Goal: Task Accomplishment & Management: Manage account settings

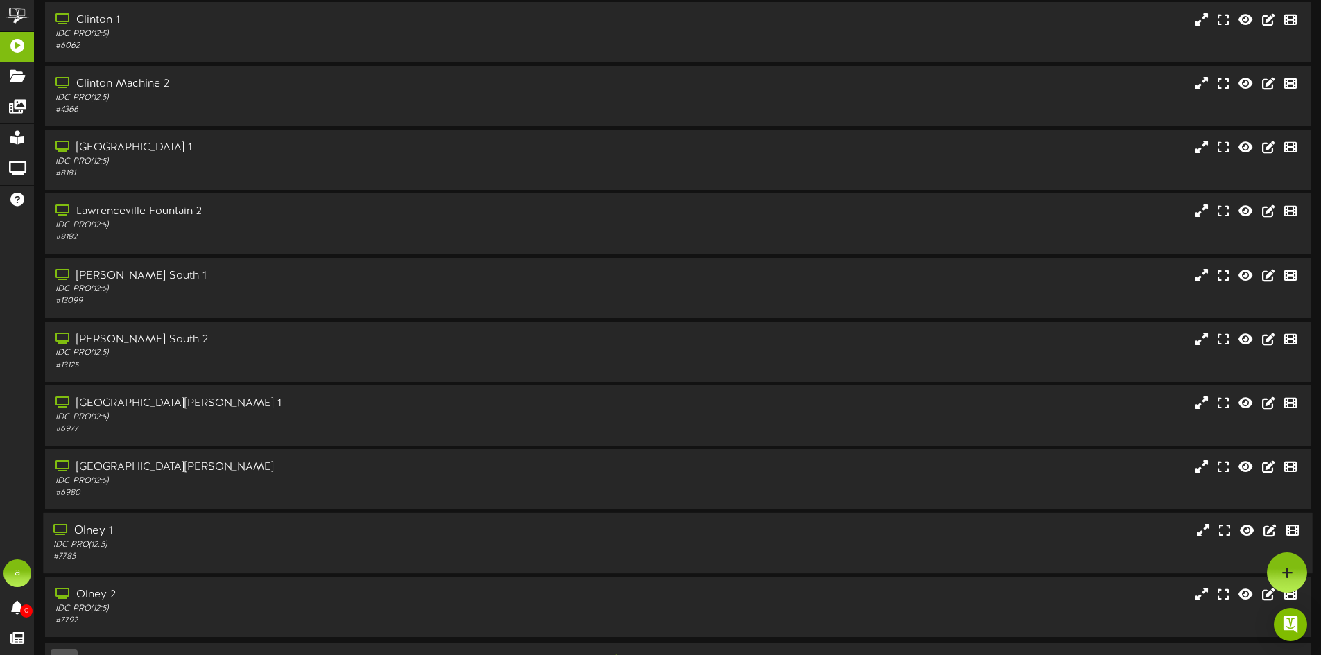
scroll to position [89, 0]
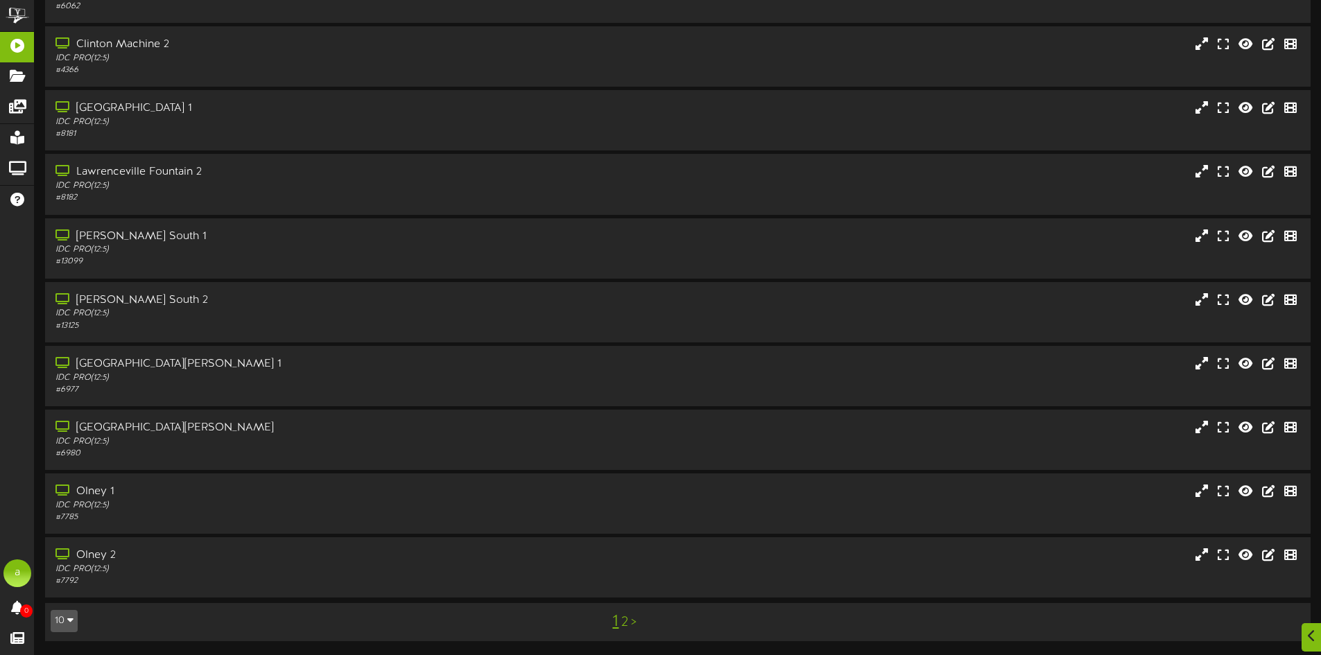
click at [627, 624] on link "2" at bounding box center [624, 622] width 7 height 15
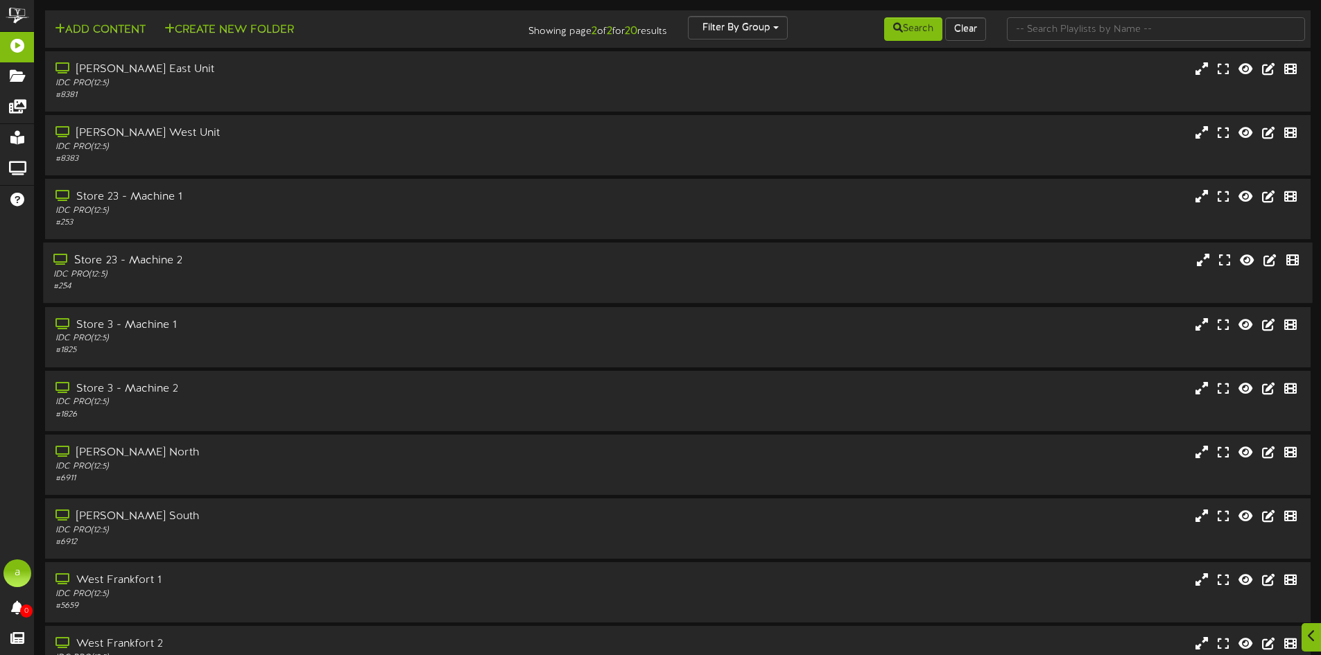
scroll to position [89, 0]
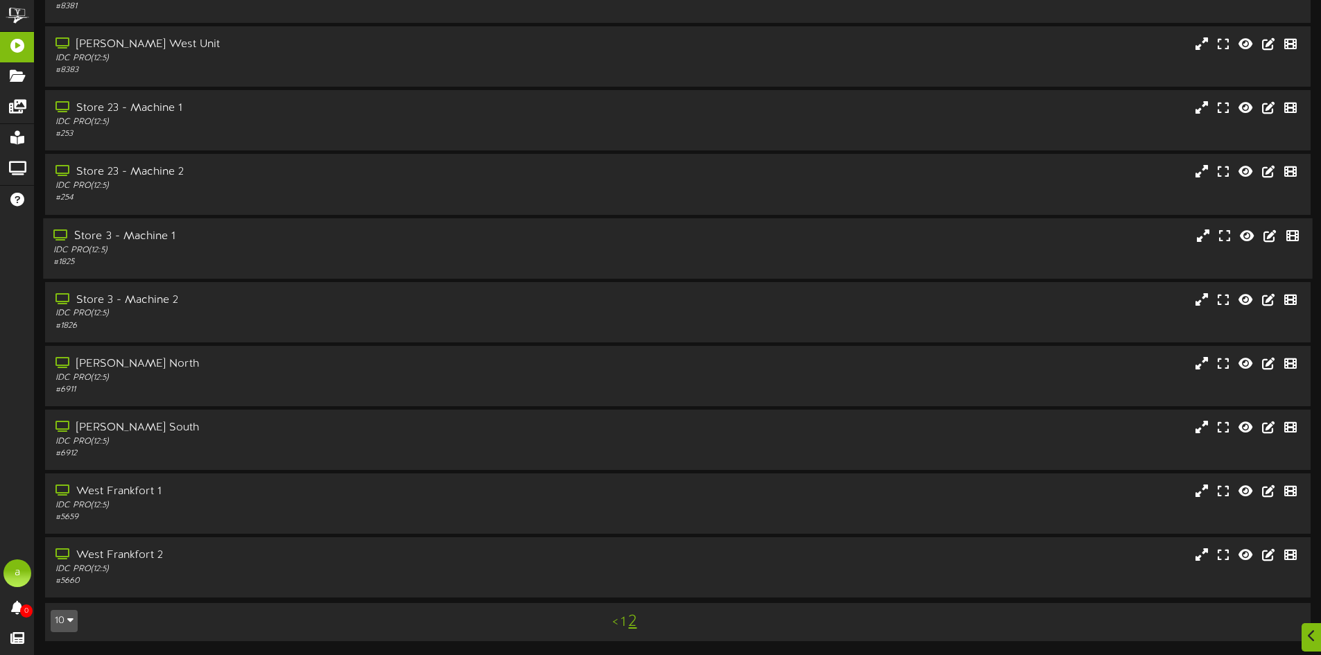
click at [212, 262] on div "# 1825" at bounding box center [307, 262] width 508 height 12
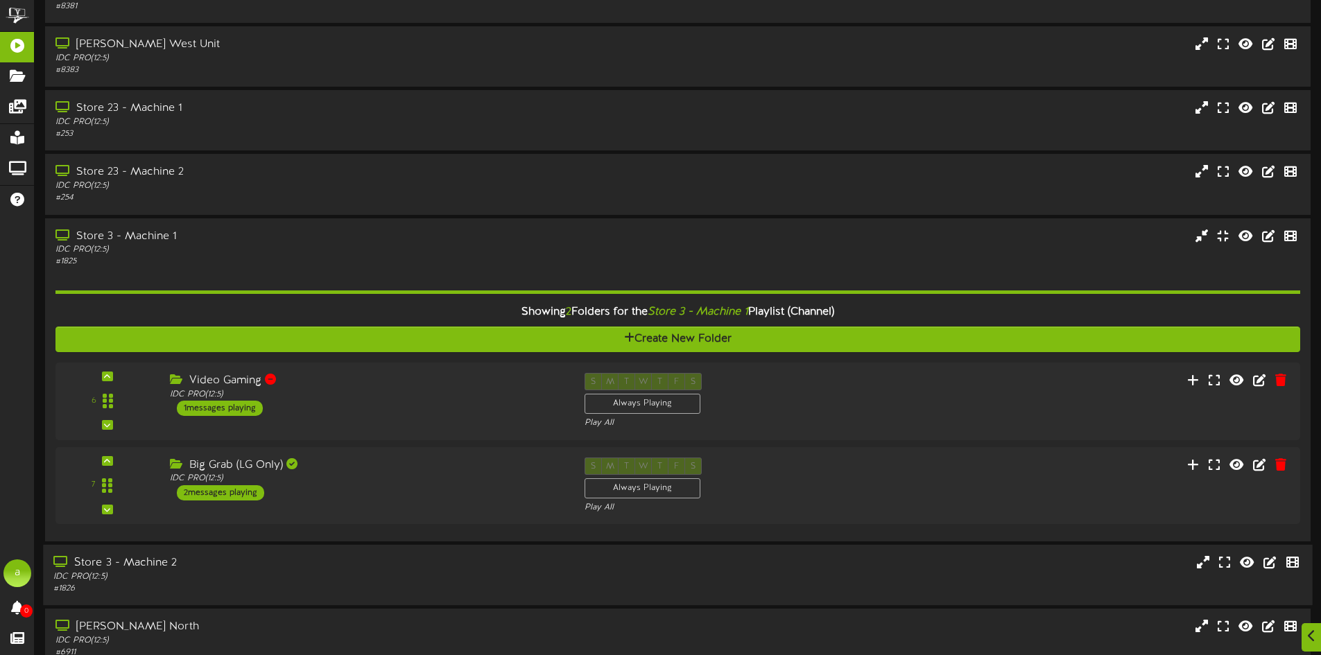
click at [245, 568] on div "Store 3 - Machine 2" at bounding box center [307, 563] width 508 height 16
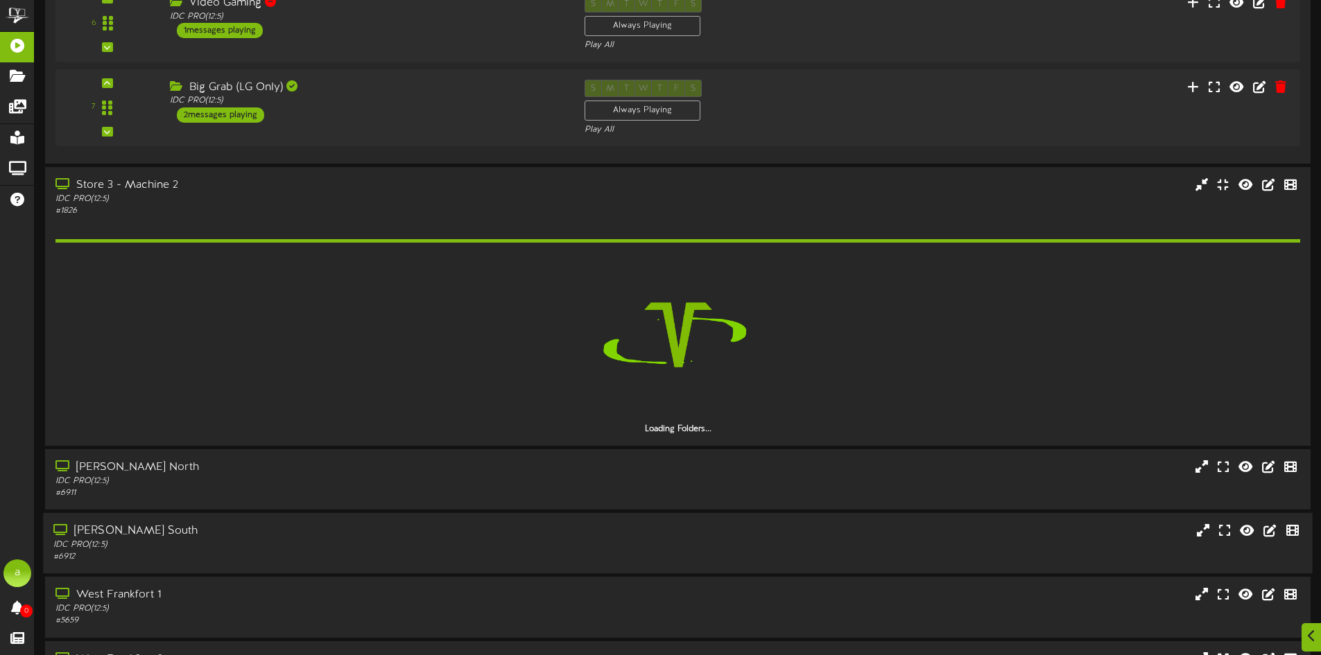
scroll to position [505, 0]
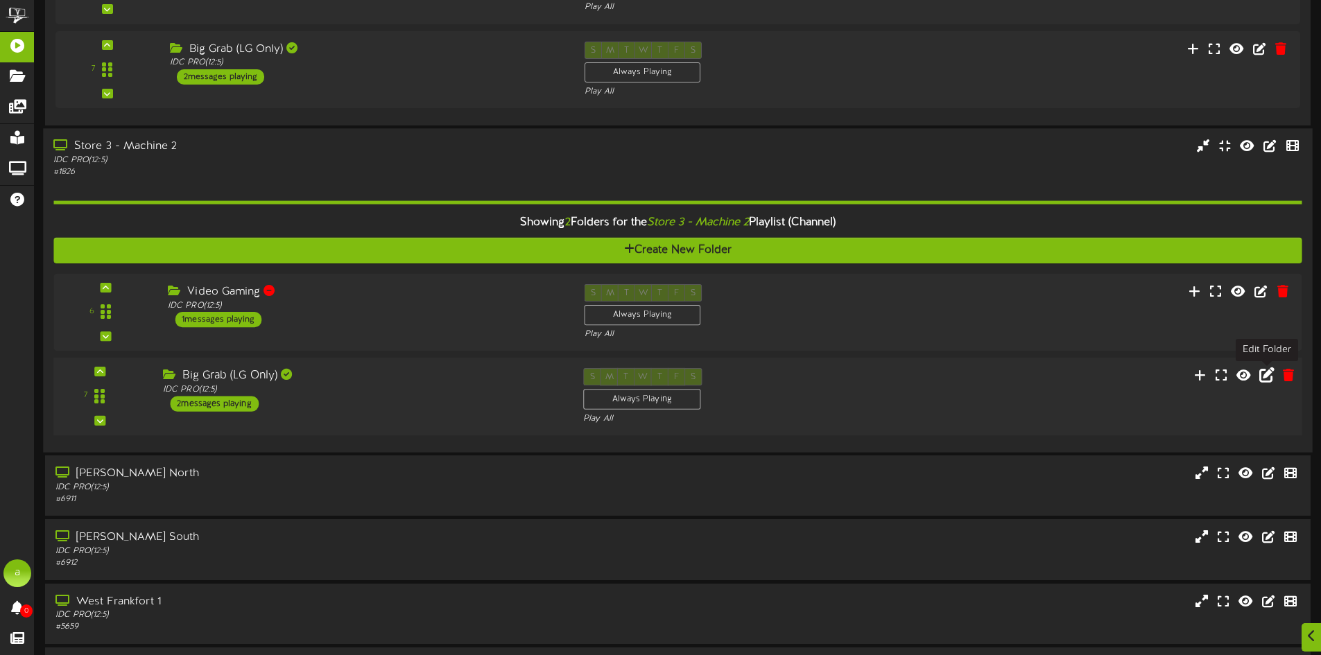
click at [1265, 371] on icon at bounding box center [1266, 374] width 15 height 15
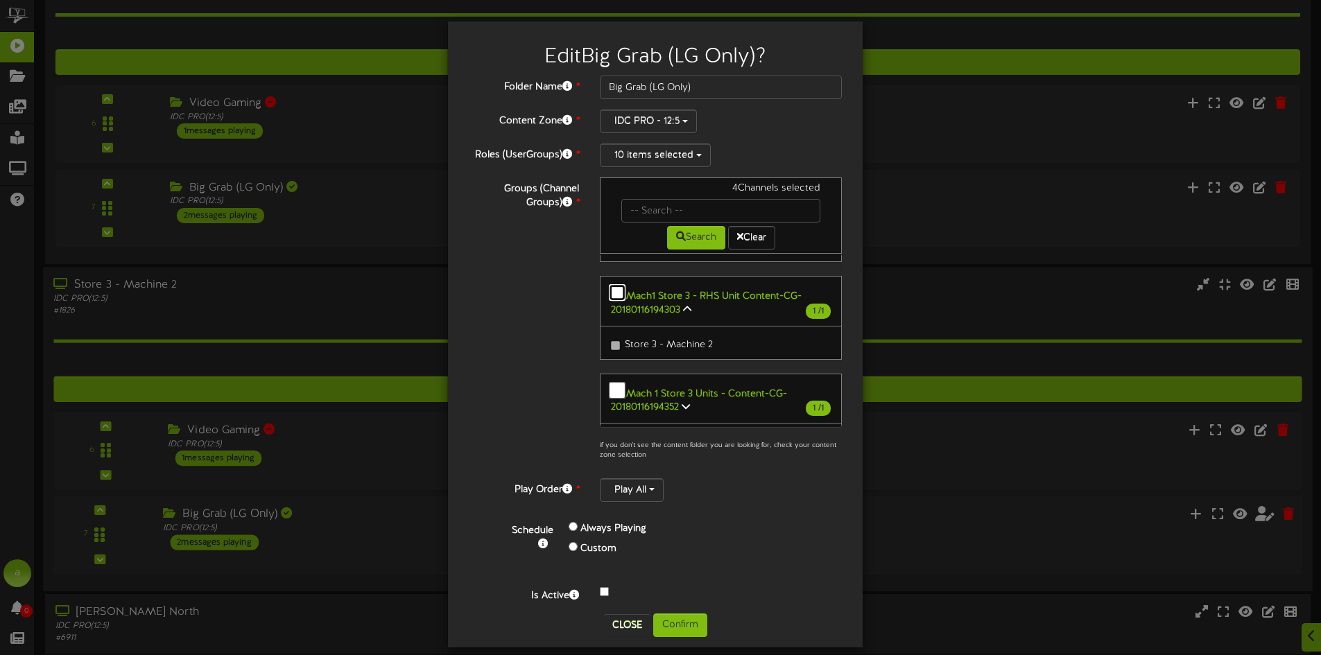
scroll to position [236, 0]
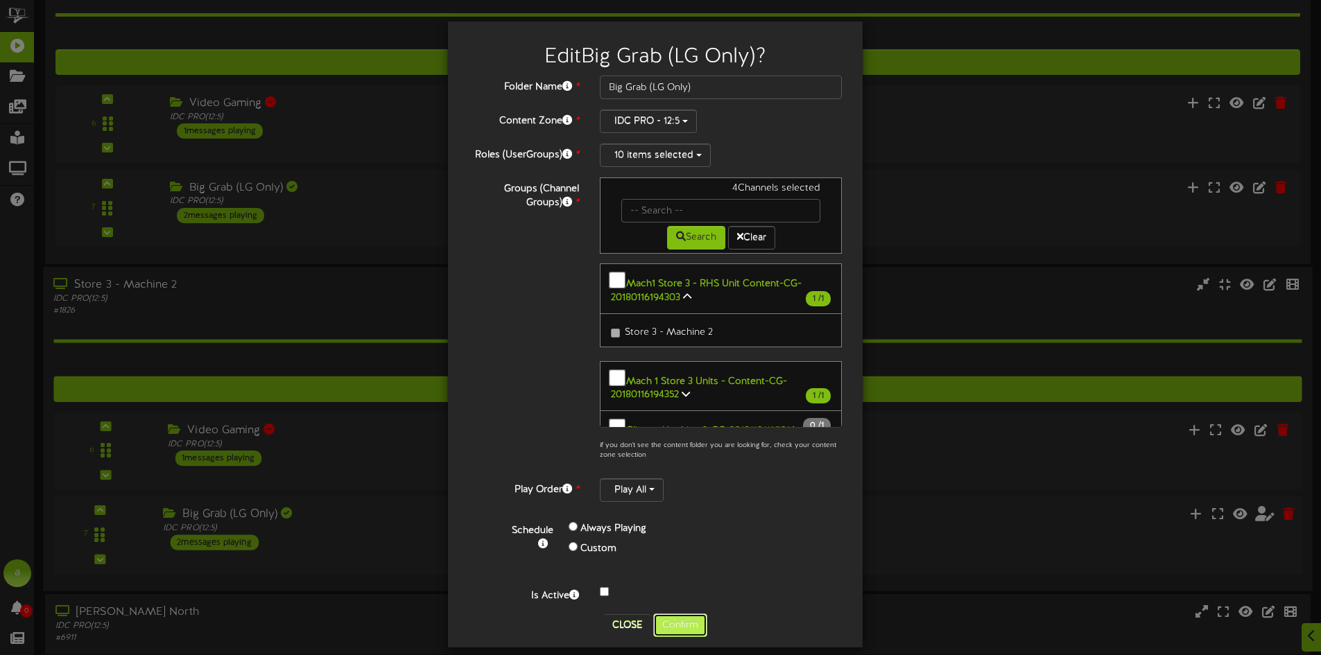
click at [669, 618] on button "Confirm" at bounding box center [680, 625] width 54 height 24
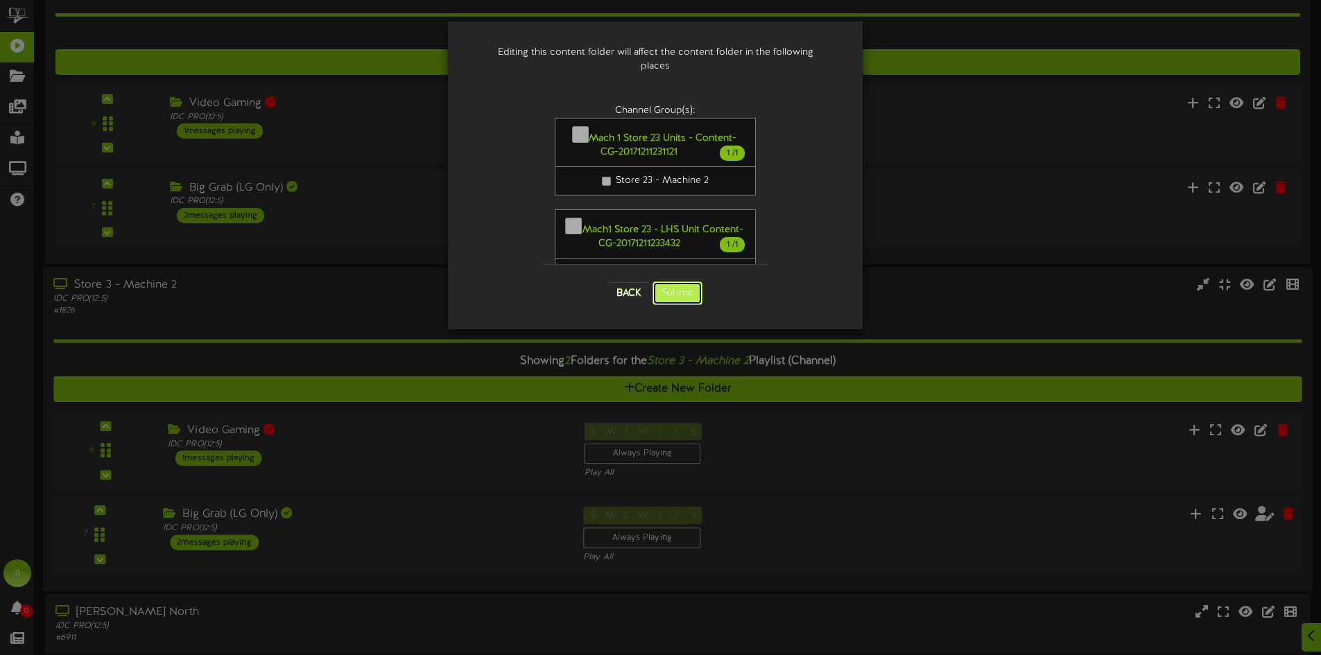
click at [679, 281] on button "Submit" at bounding box center [677, 293] width 50 height 24
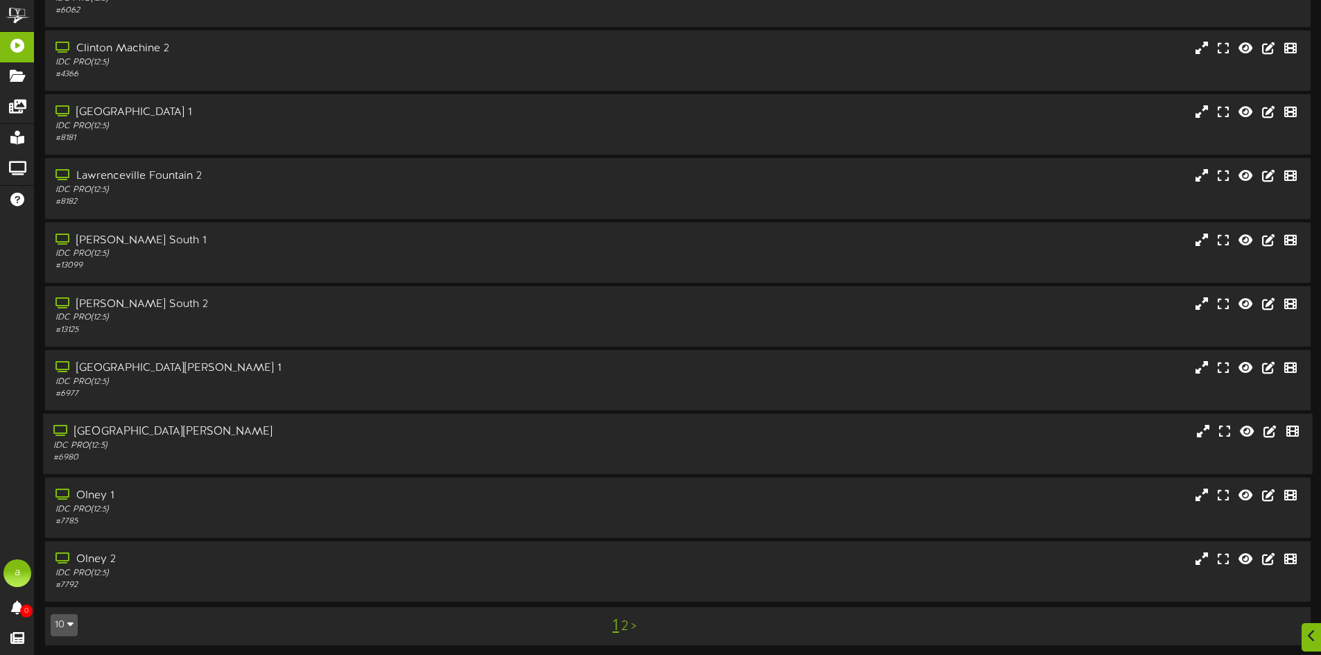
scroll to position [89, 0]
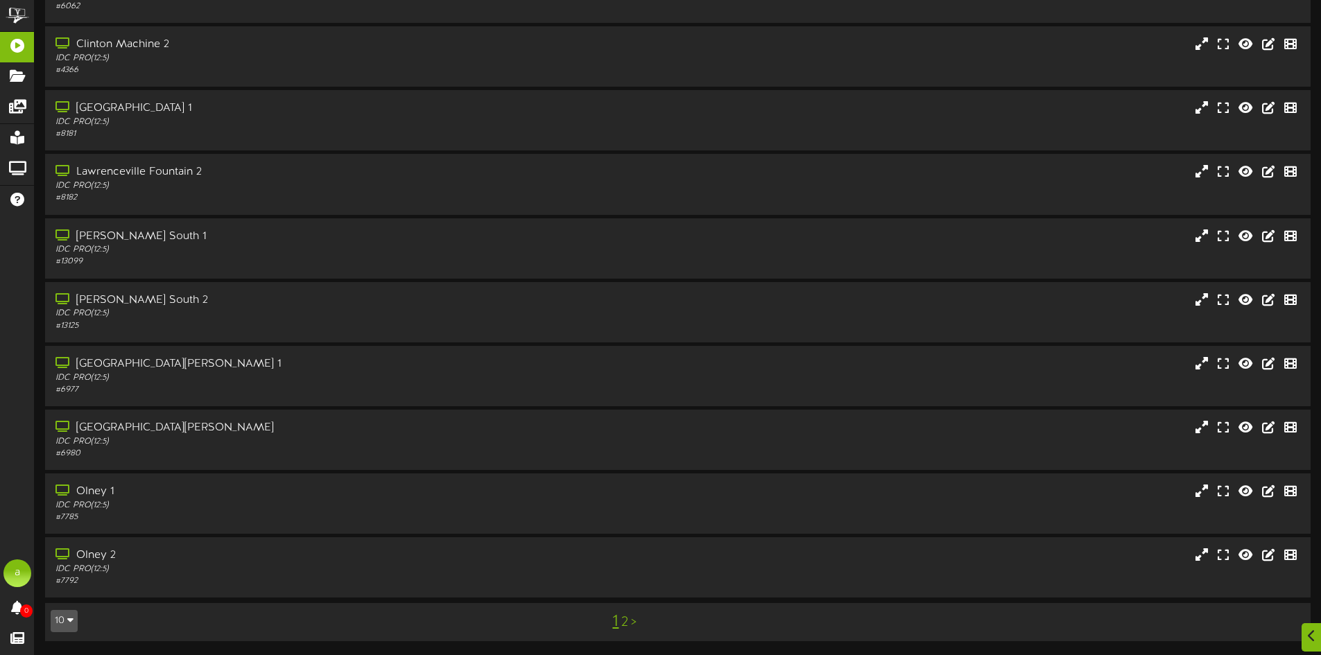
click at [621, 623] on link "2" at bounding box center [624, 622] width 7 height 15
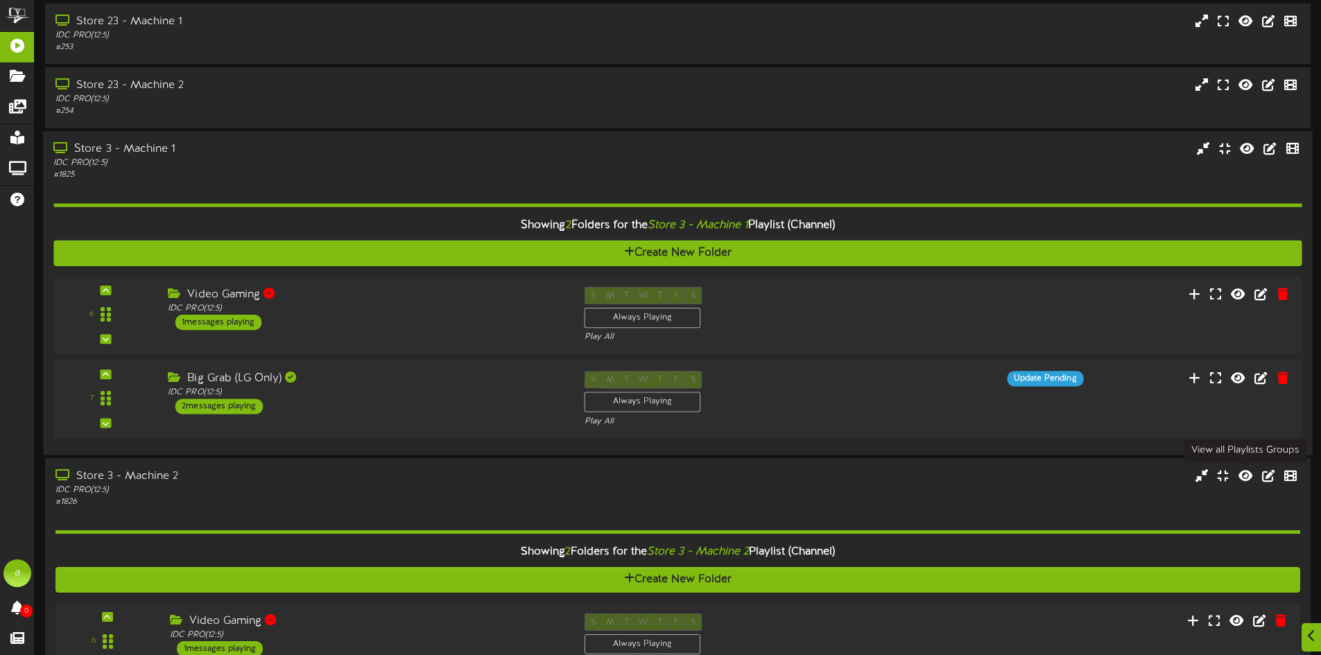
scroll to position [347, 0]
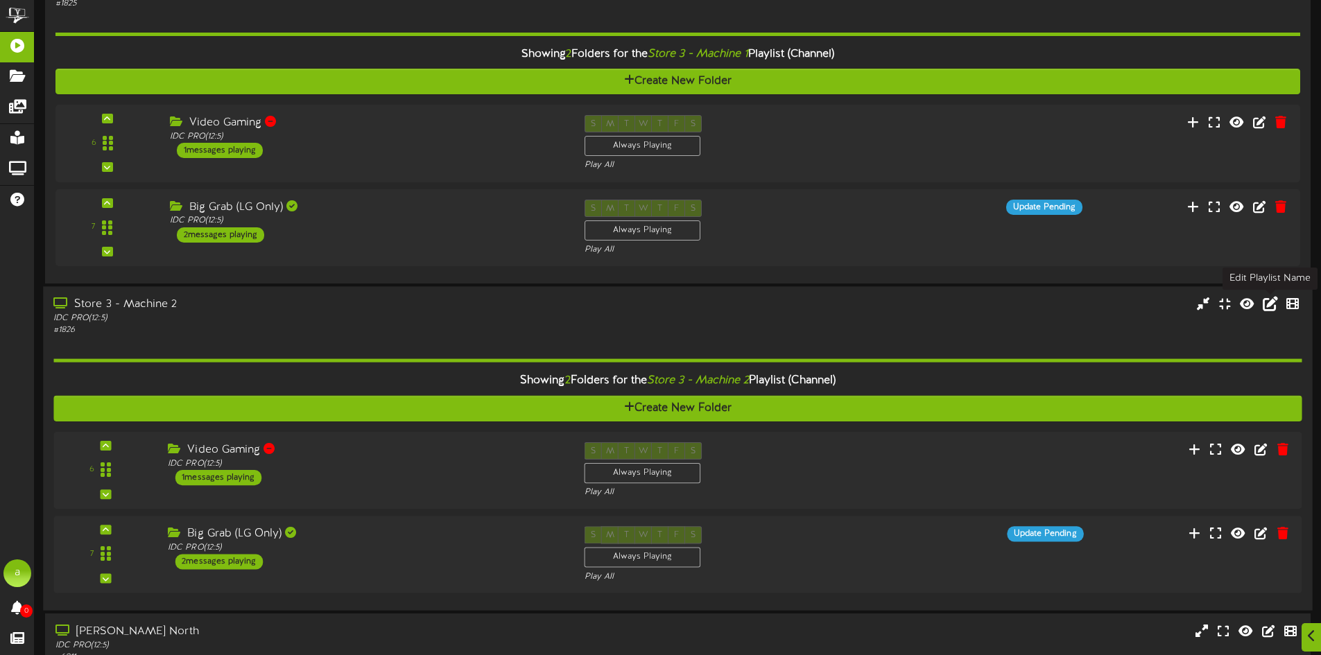
click at [1272, 310] on icon at bounding box center [1269, 303] width 15 height 15
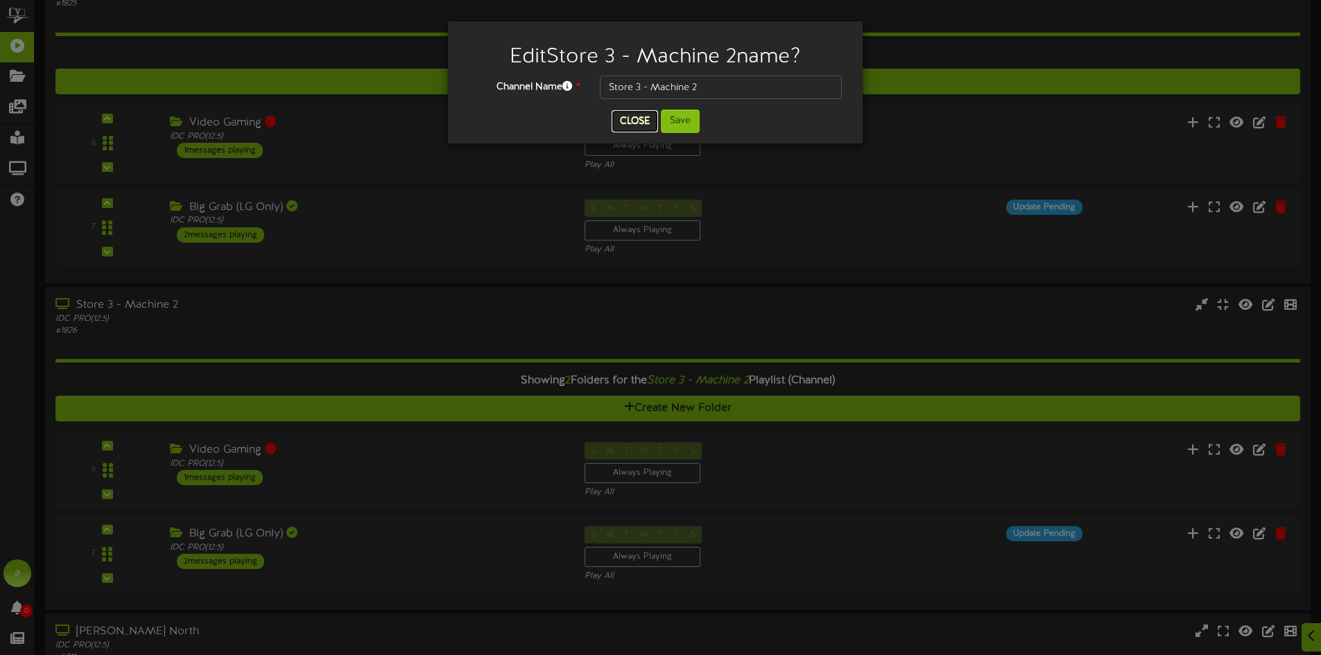
click at [638, 117] on button "Close" at bounding box center [634, 121] width 46 height 22
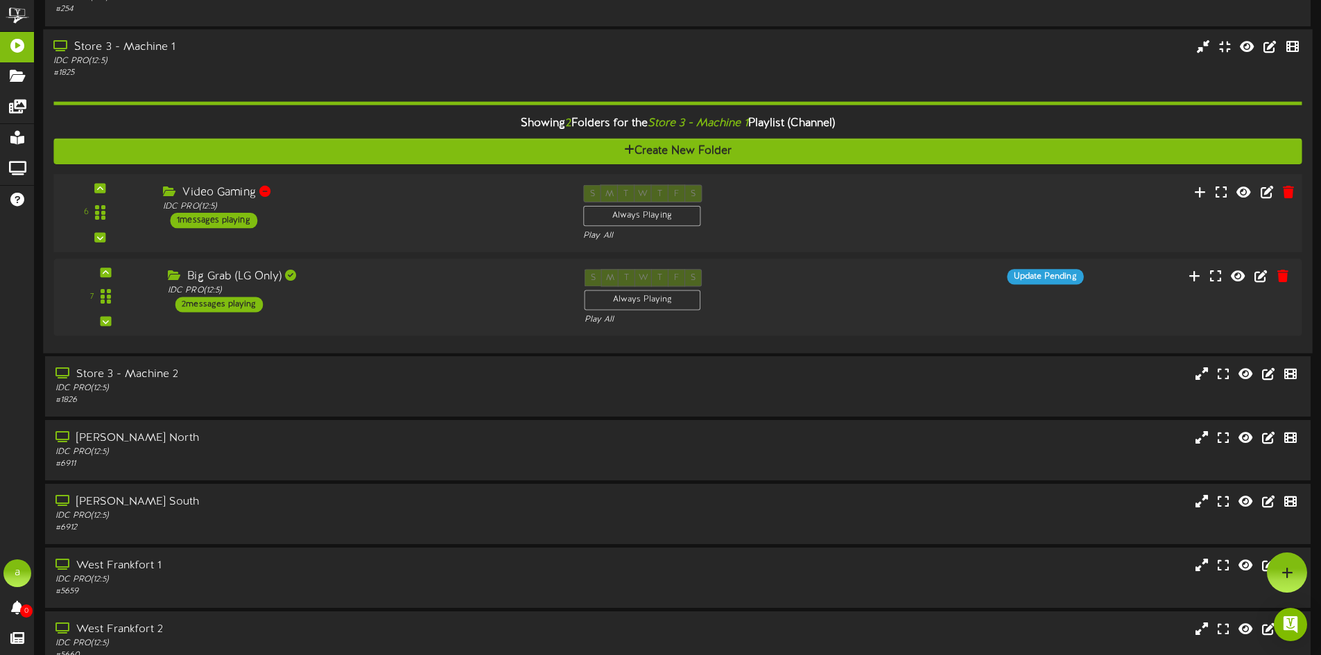
scroll to position [208, 0]
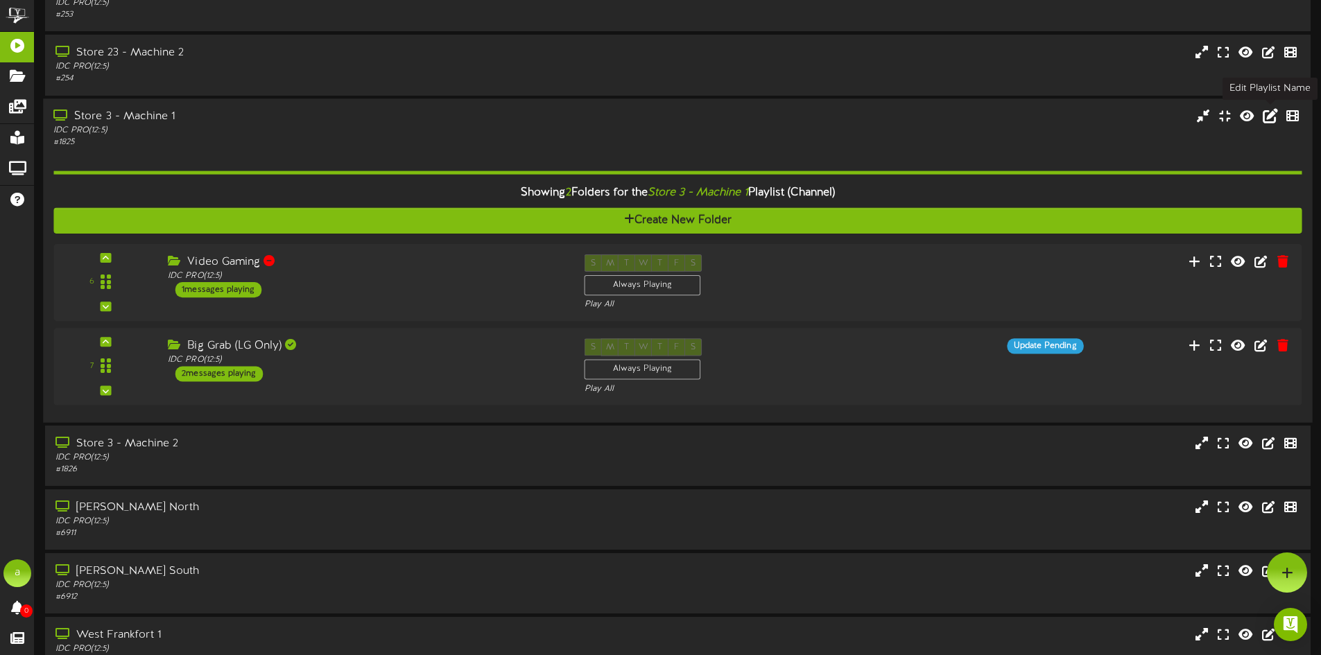
click at [1267, 117] on icon at bounding box center [1269, 114] width 15 height 15
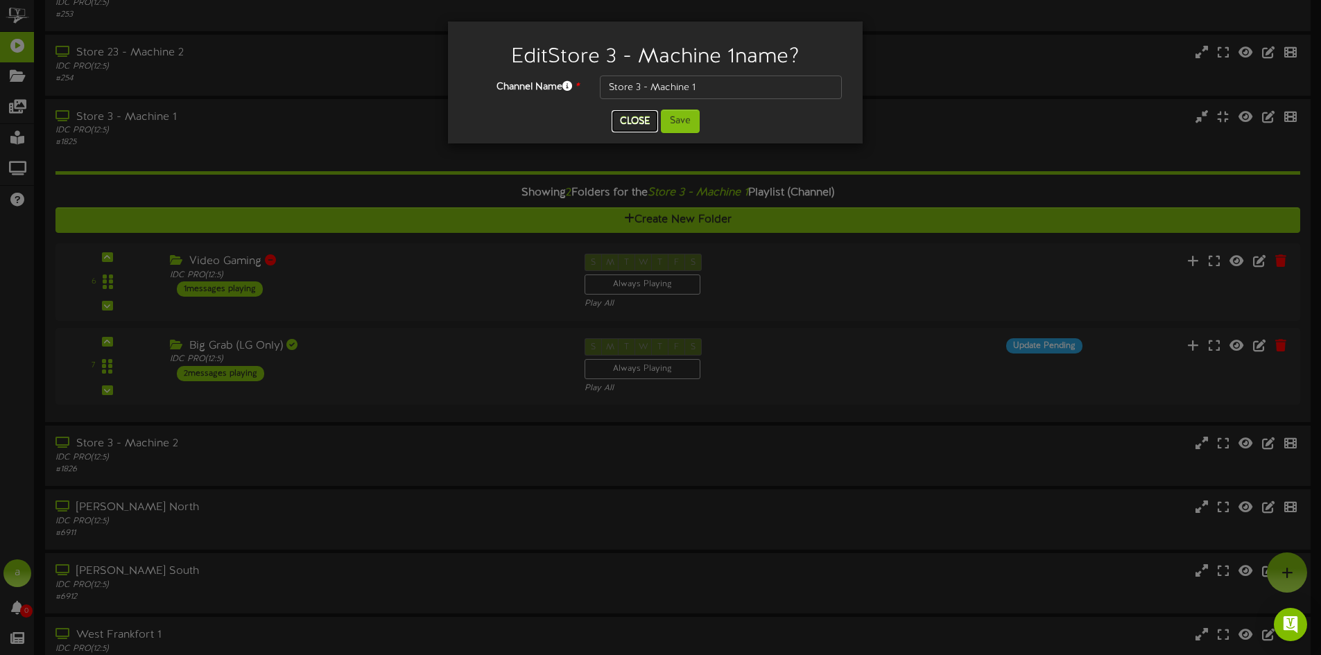
click at [646, 113] on button "Close" at bounding box center [634, 121] width 46 height 22
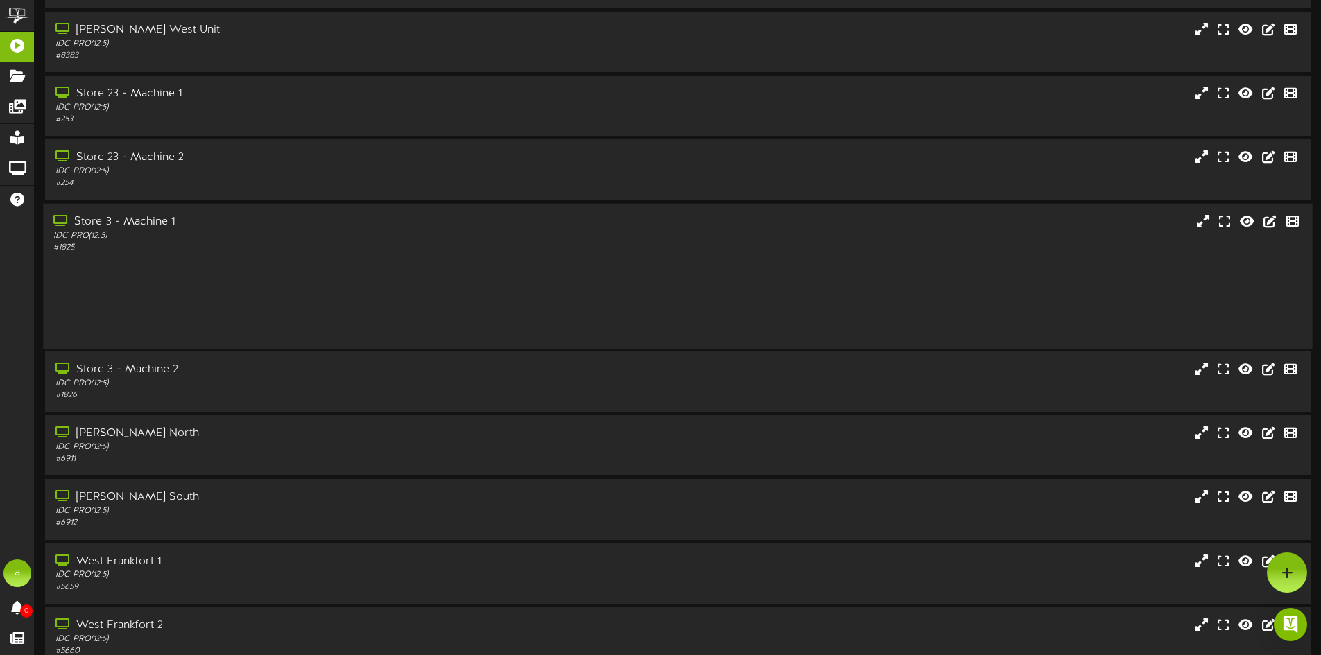
scroll to position [89, 0]
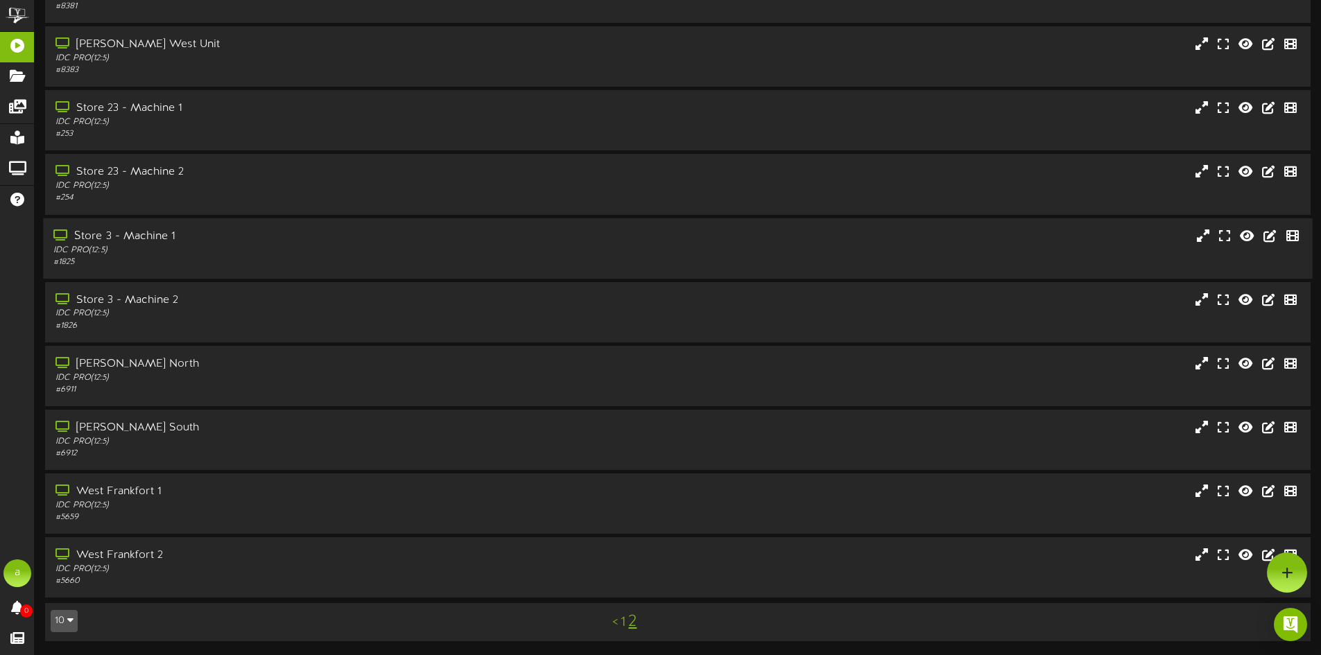
click at [354, 234] on div "Store 3 - Machine 1" at bounding box center [307, 236] width 508 height 16
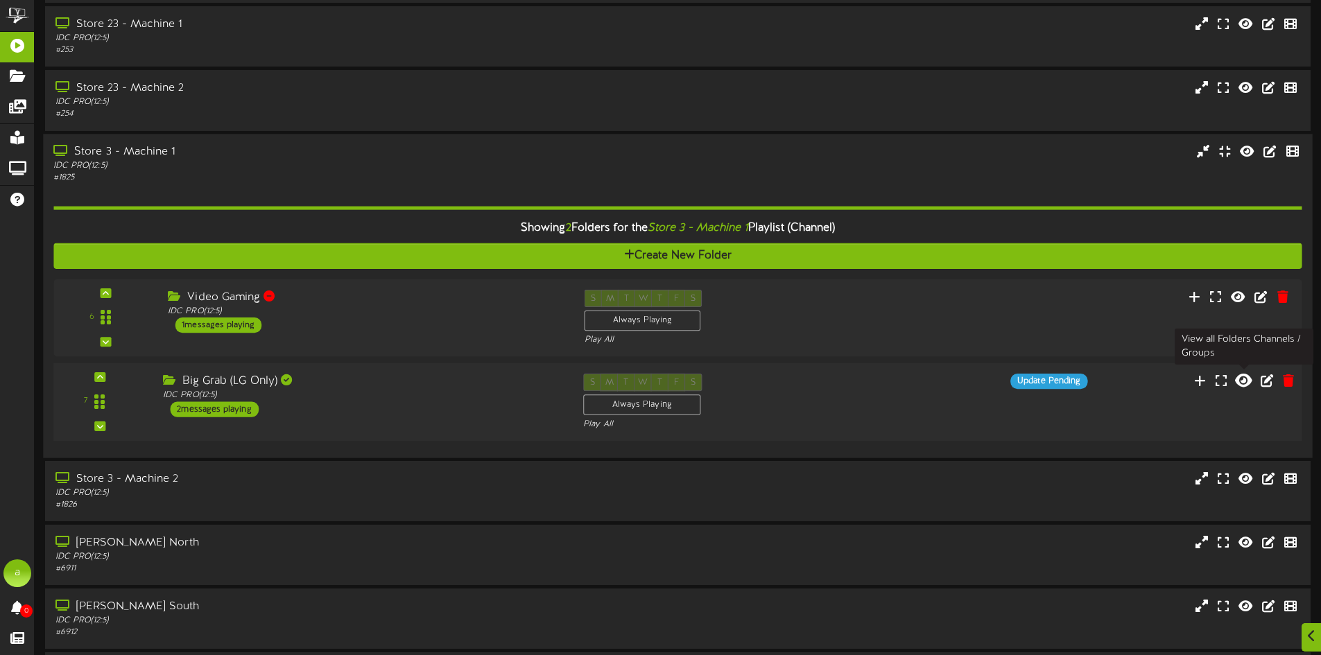
click at [1247, 378] on icon at bounding box center [1243, 379] width 17 height 15
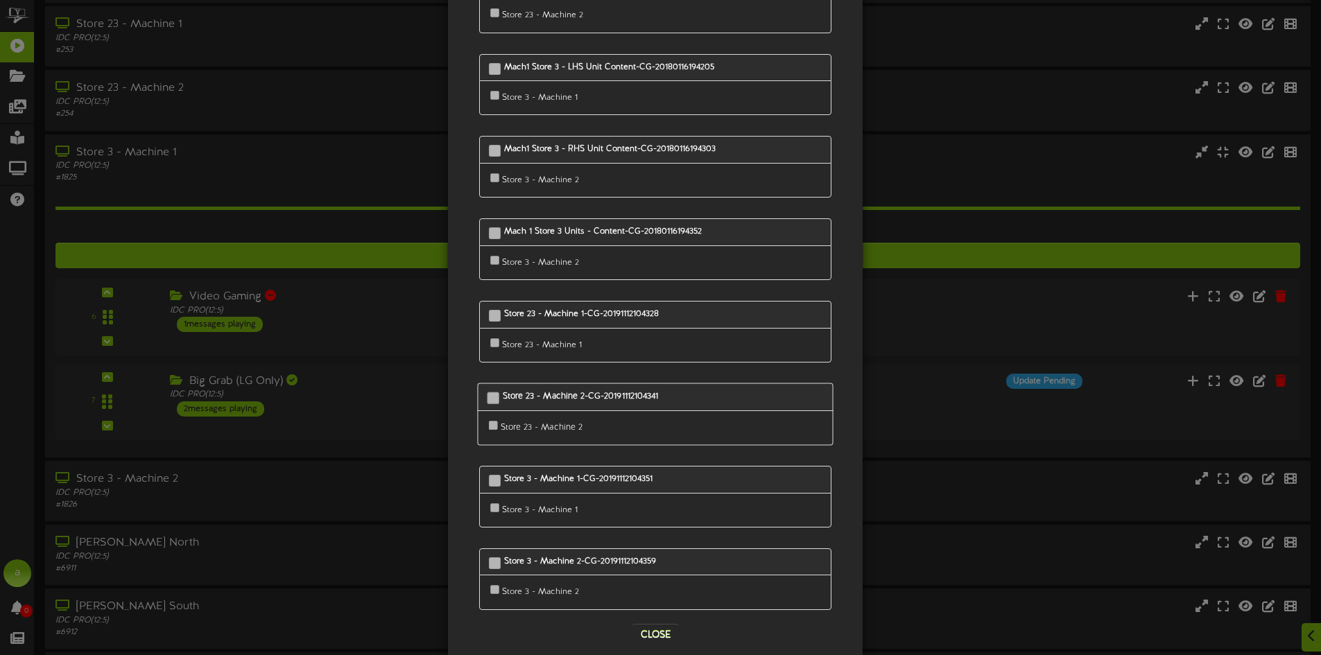
scroll to position [254, 0]
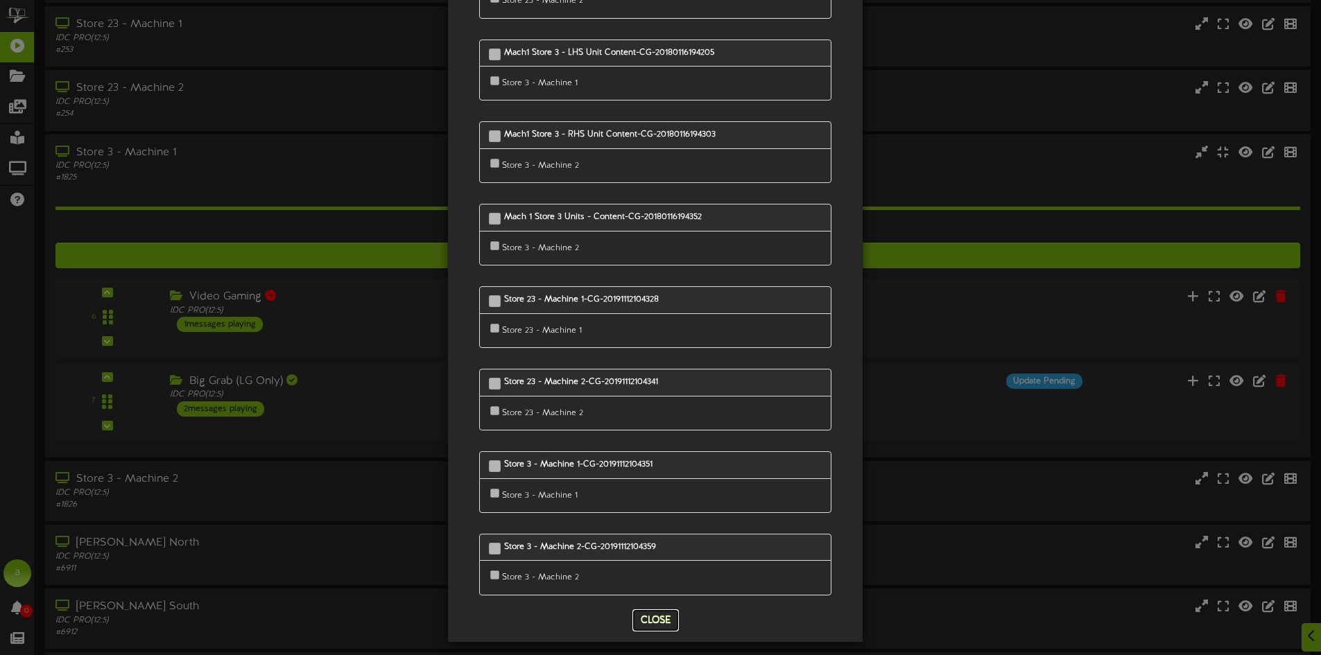
click at [650, 612] on button "Close" at bounding box center [655, 620] width 46 height 22
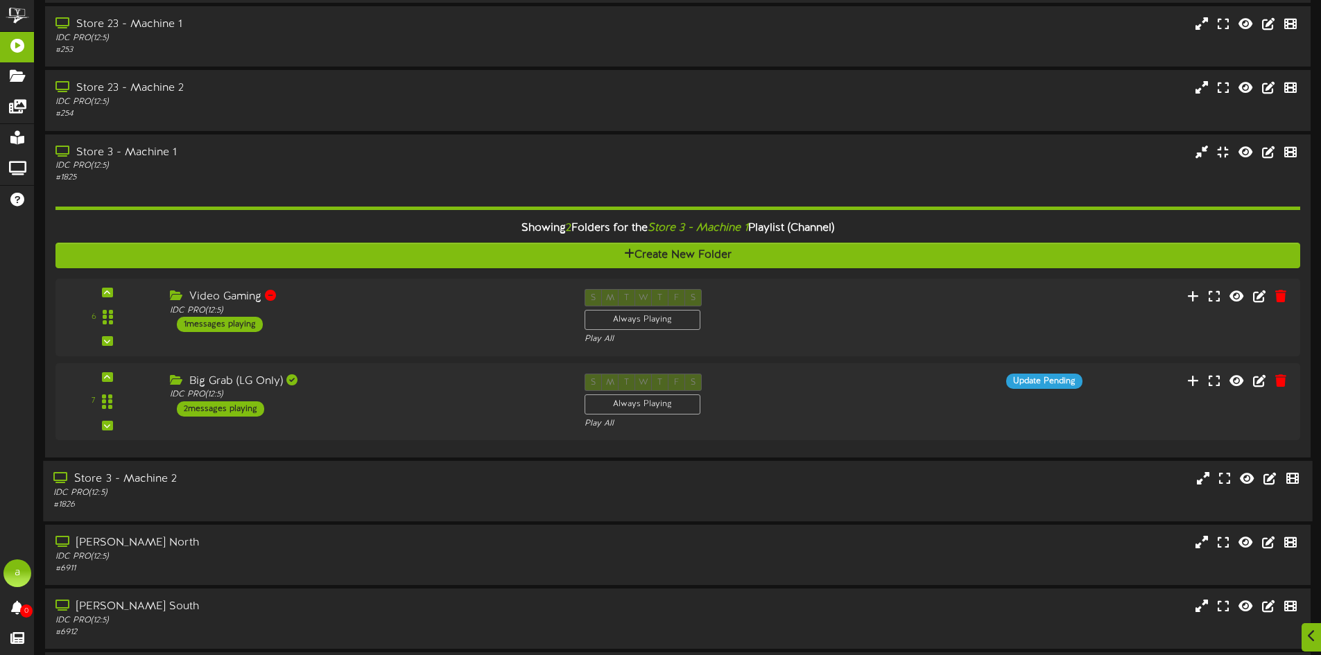
click at [521, 491] on div "IDC PRO ( 12:5 )" at bounding box center [307, 493] width 508 height 12
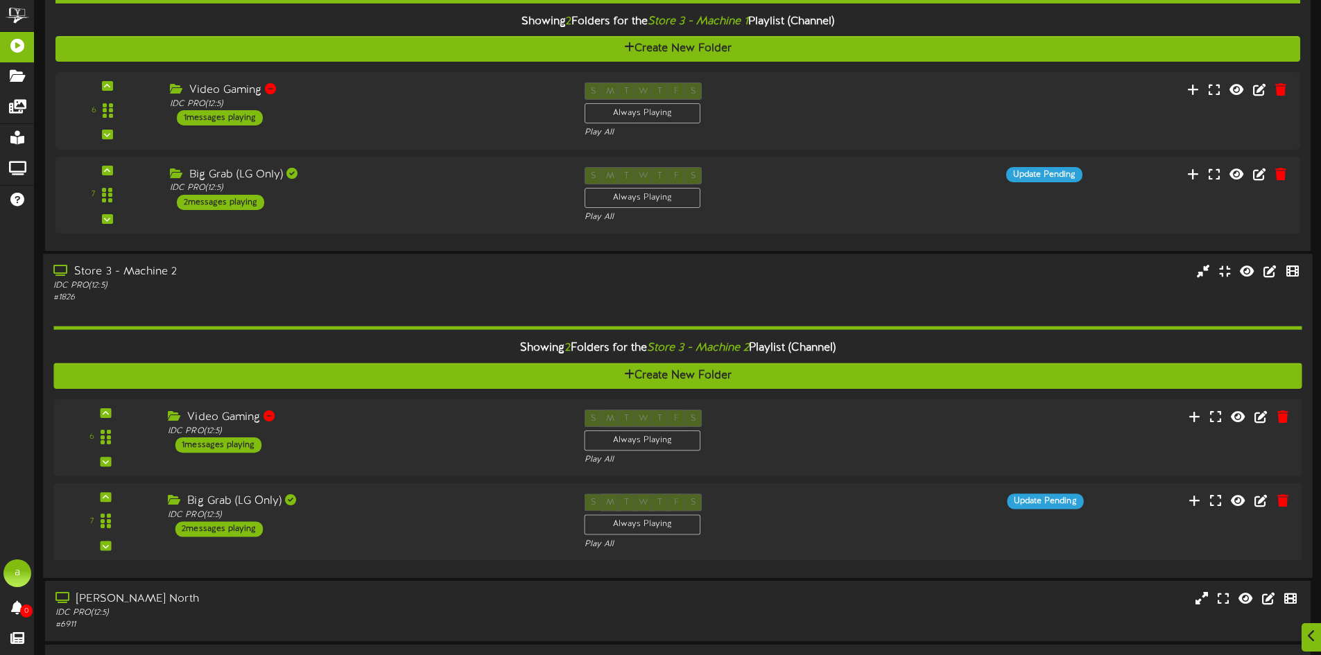
scroll to position [381, 0]
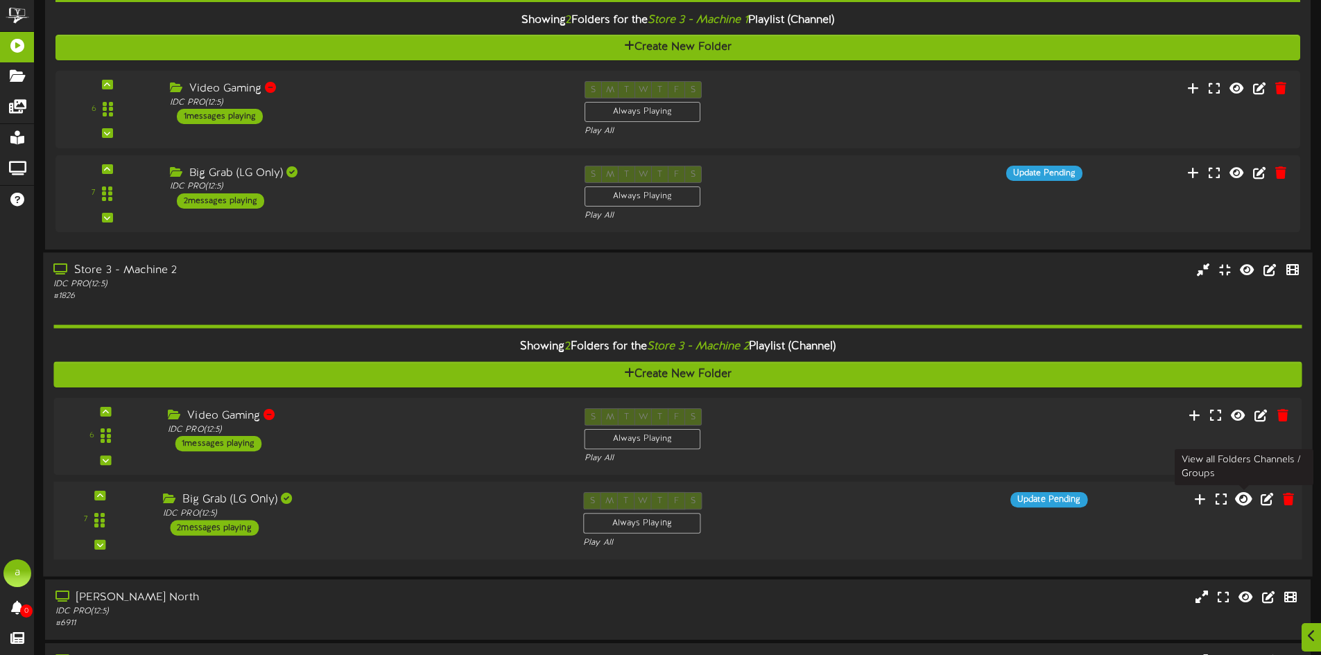
click at [1242, 503] on icon at bounding box center [1243, 498] width 17 height 15
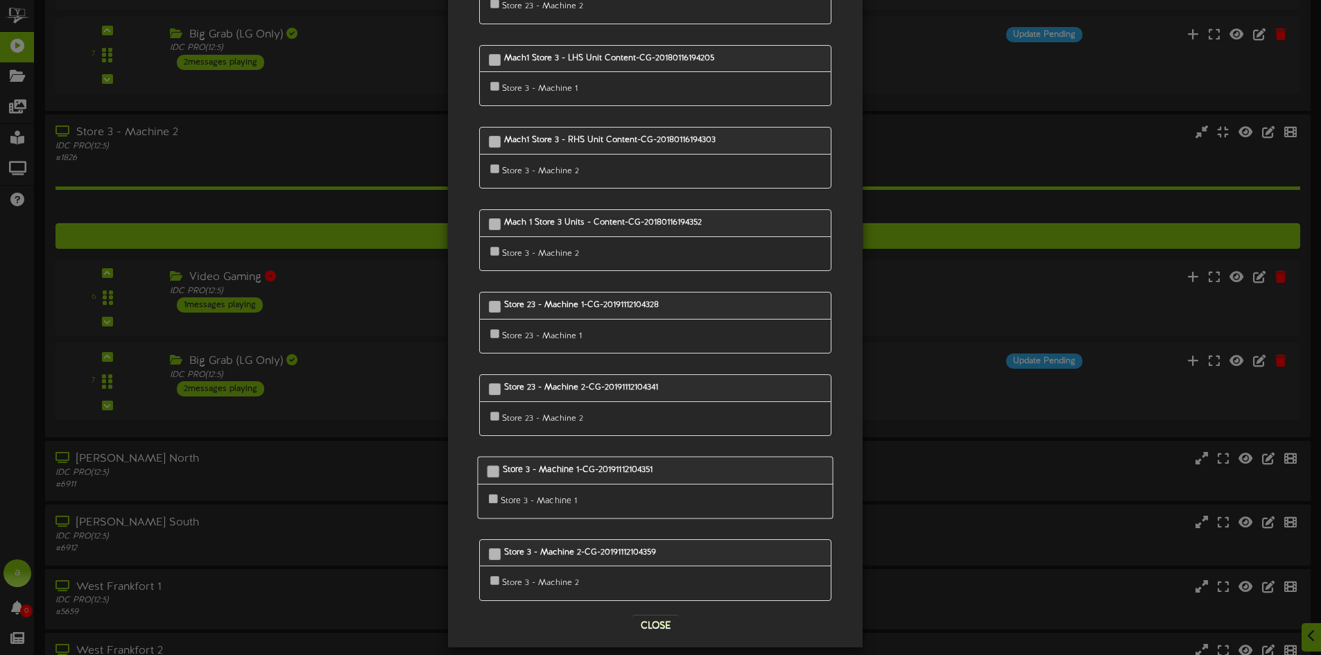
scroll to position [254, 0]
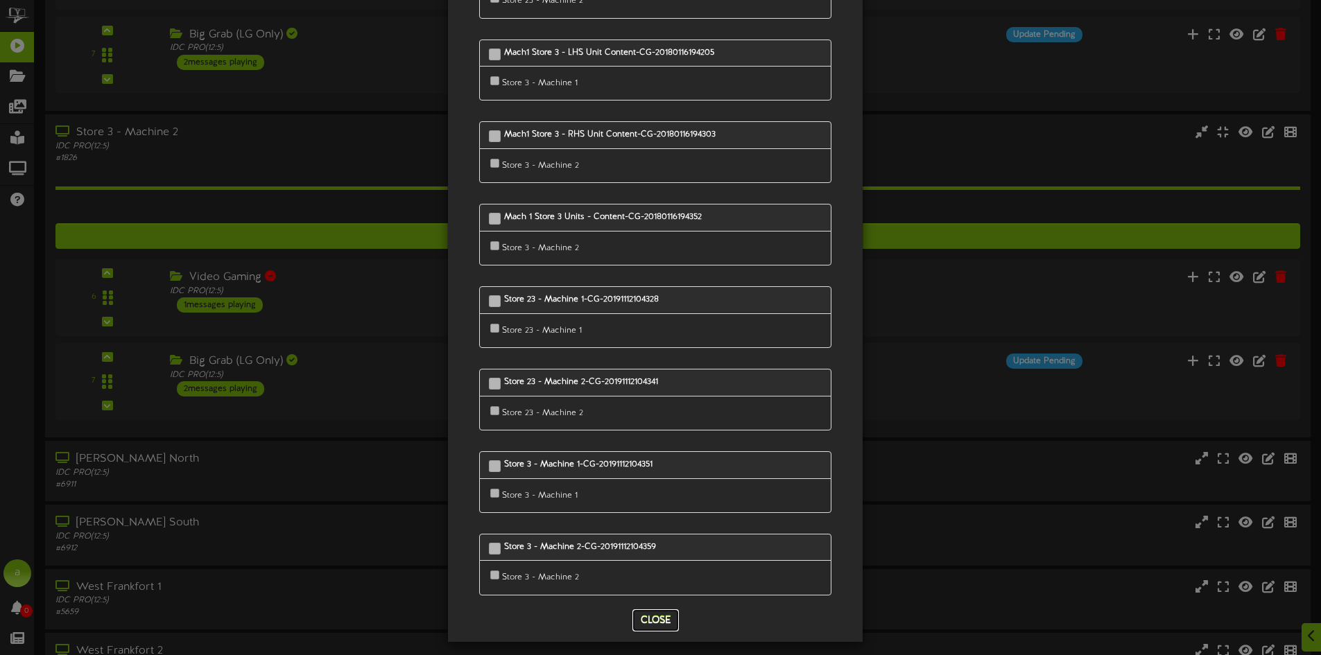
click at [645, 618] on button "Close" at bounding box center [655, 620] width 46 height 22
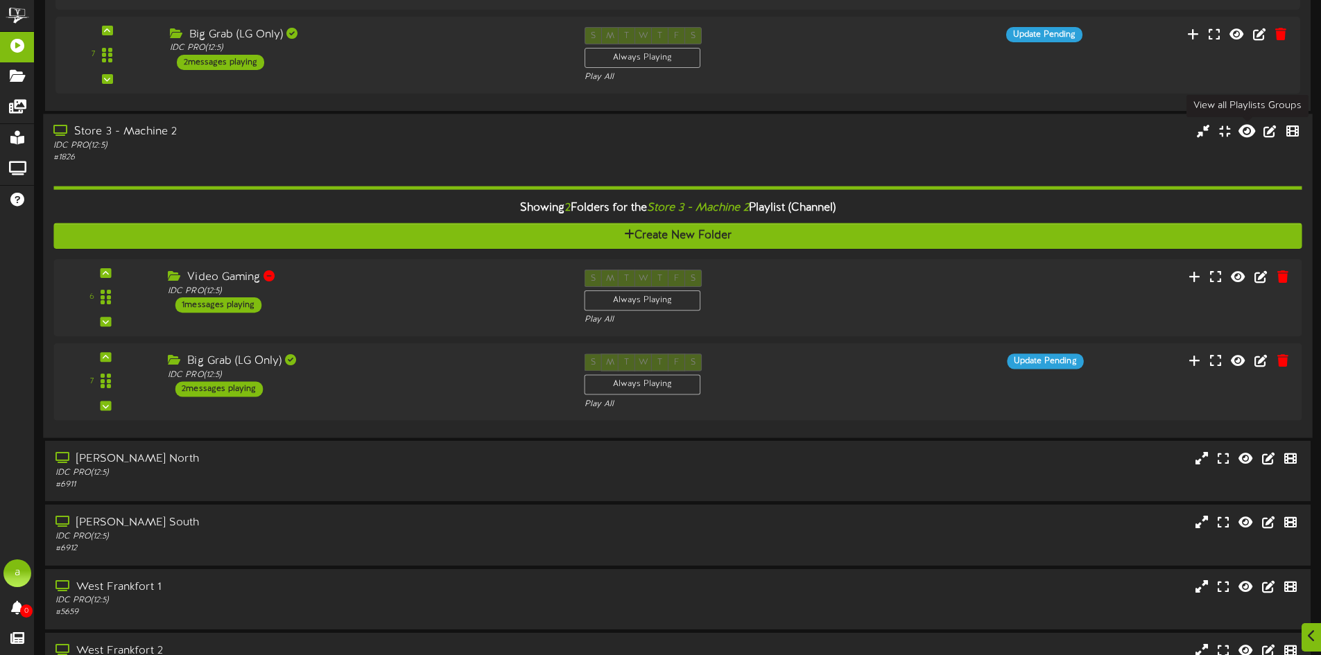
click at [1248, 130] on icon at bounding box center [1246, 130] width 17 height 15
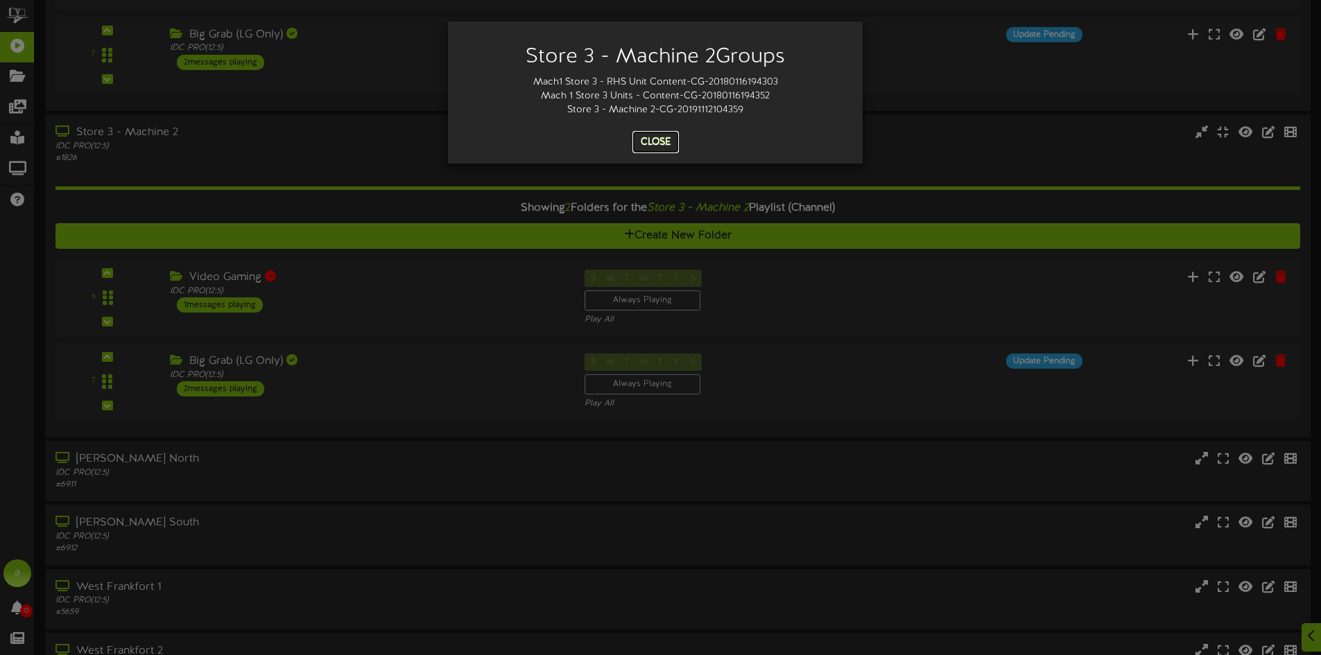
click at [645, 137] on button "Close" at bounding box center [655, 142] width 46 height 22
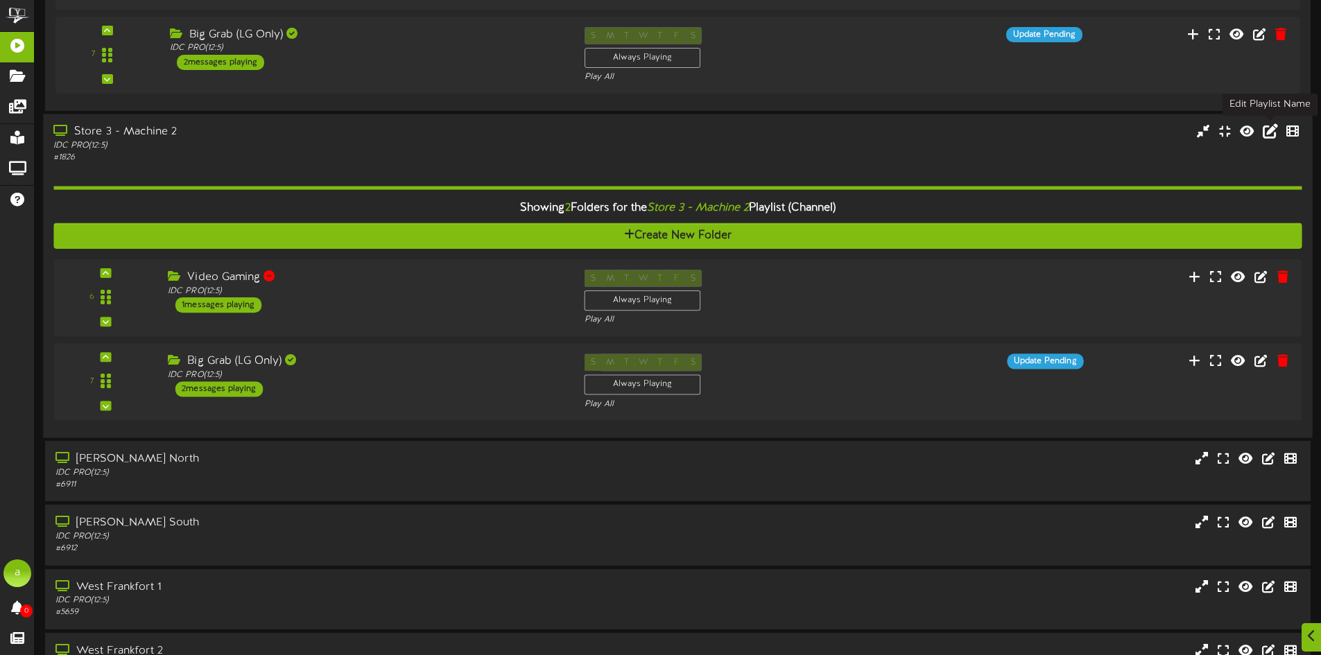
click at [1267, 136] on icon at bounding box center [1269, 130] width 15 height 15
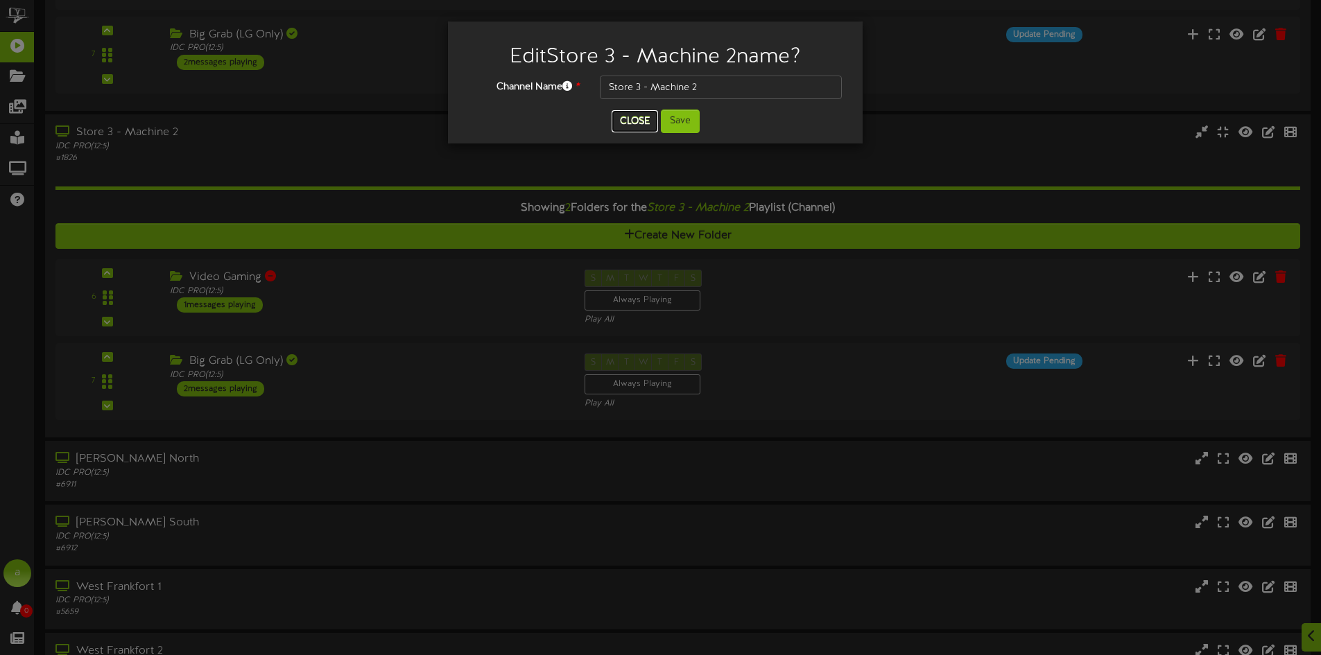
click at [647, 120] on button "Close" at bounding box center [634, 121] width 46 height 22
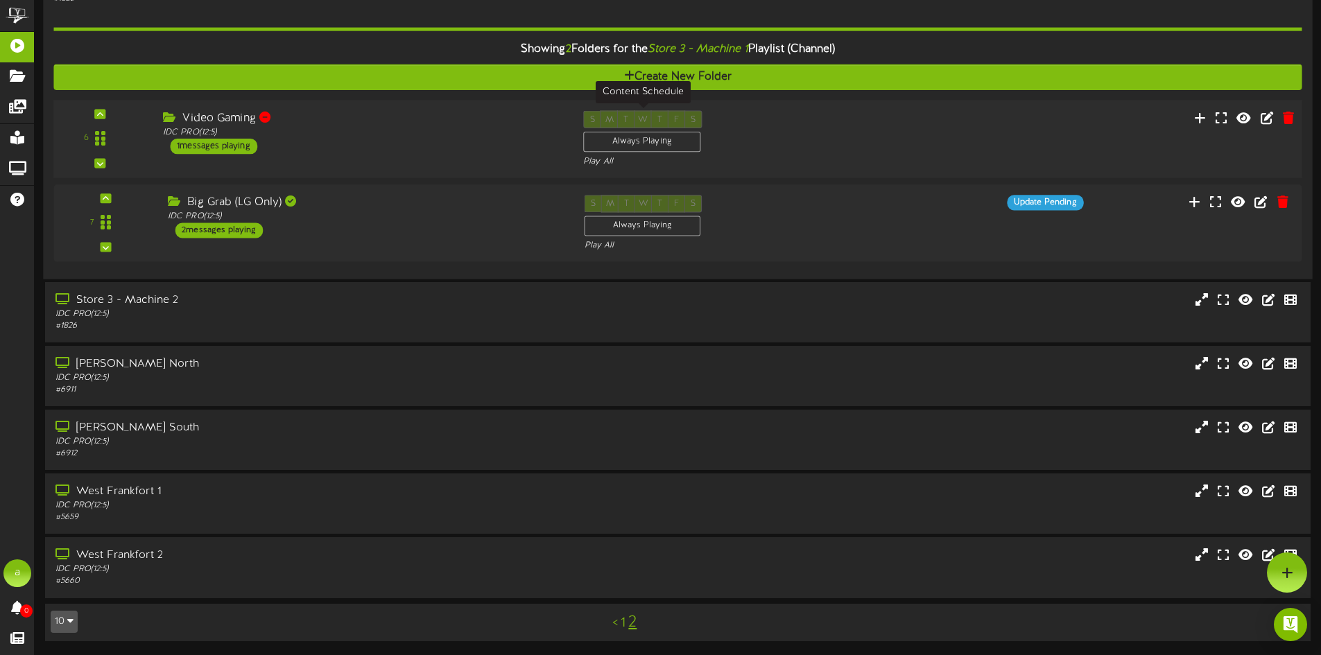
scroll to position [351, 0]
click at [602, 298] on div "Store 3 - Machine 2 IDC PRO ( 12:5 ) # 1826" at bounding box center [677, 313] width 1269 height 40
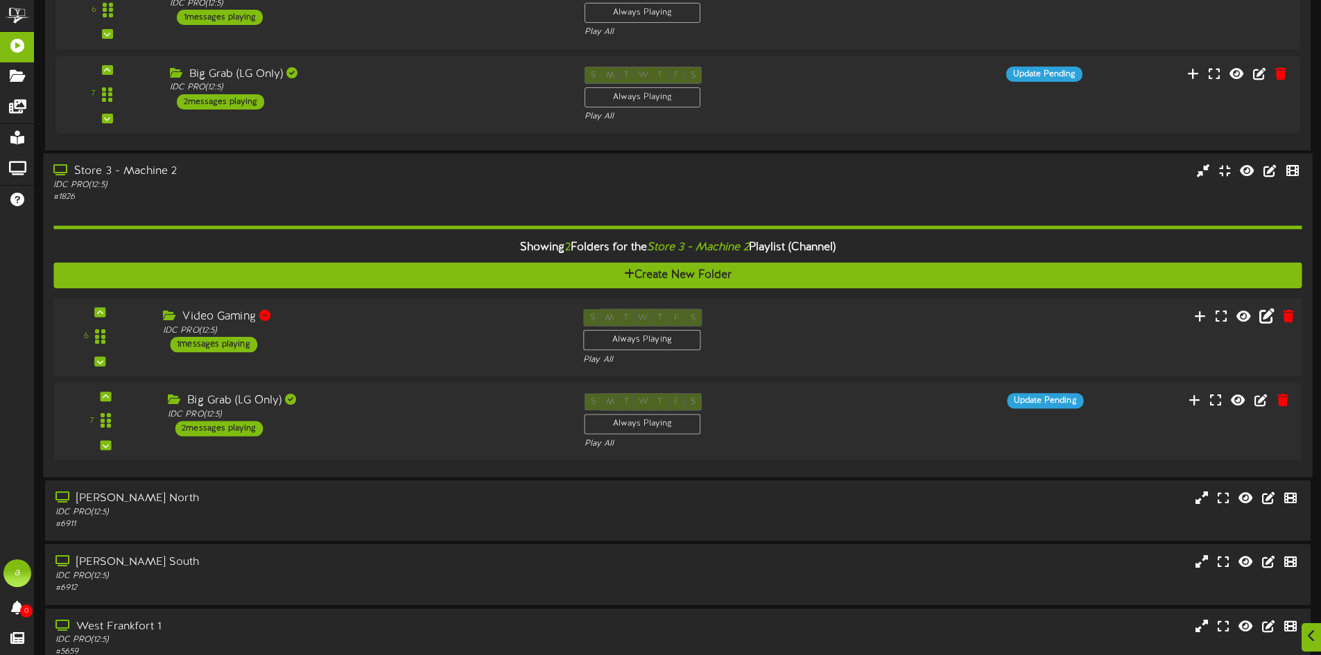
scroll to position [490, 0]
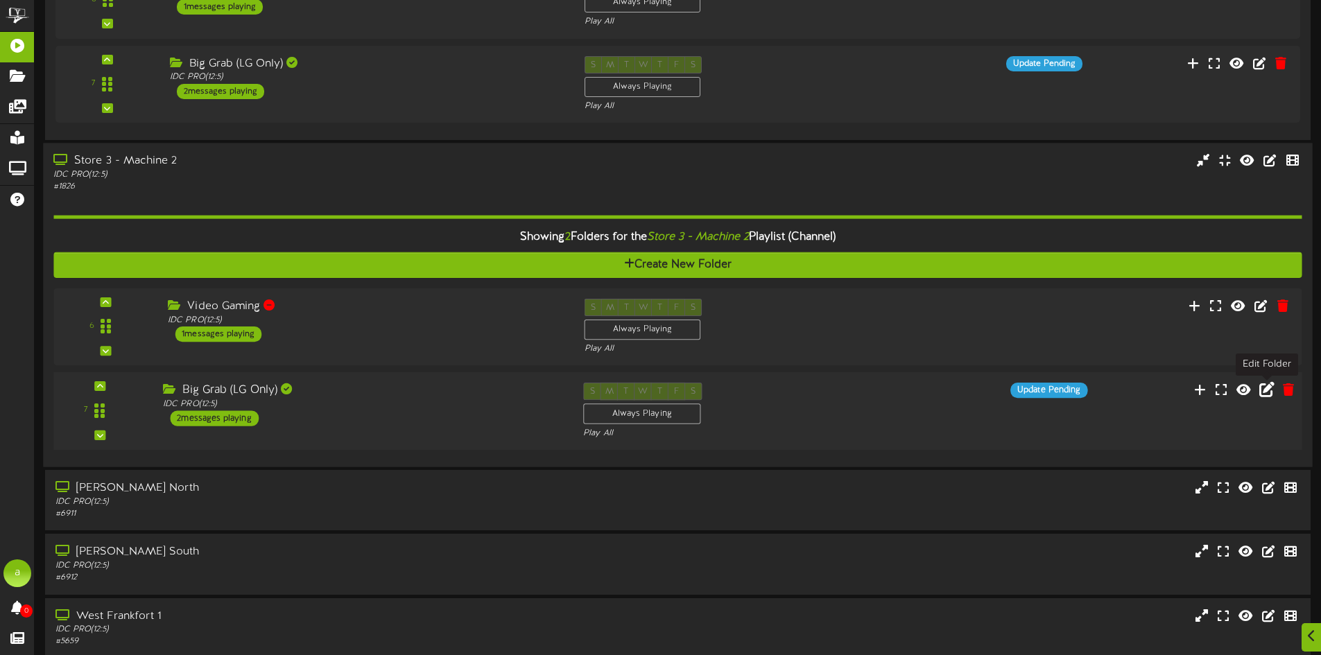
click at [1270, 389] on icon at bounding box center [1266, 389] width 15 height 15
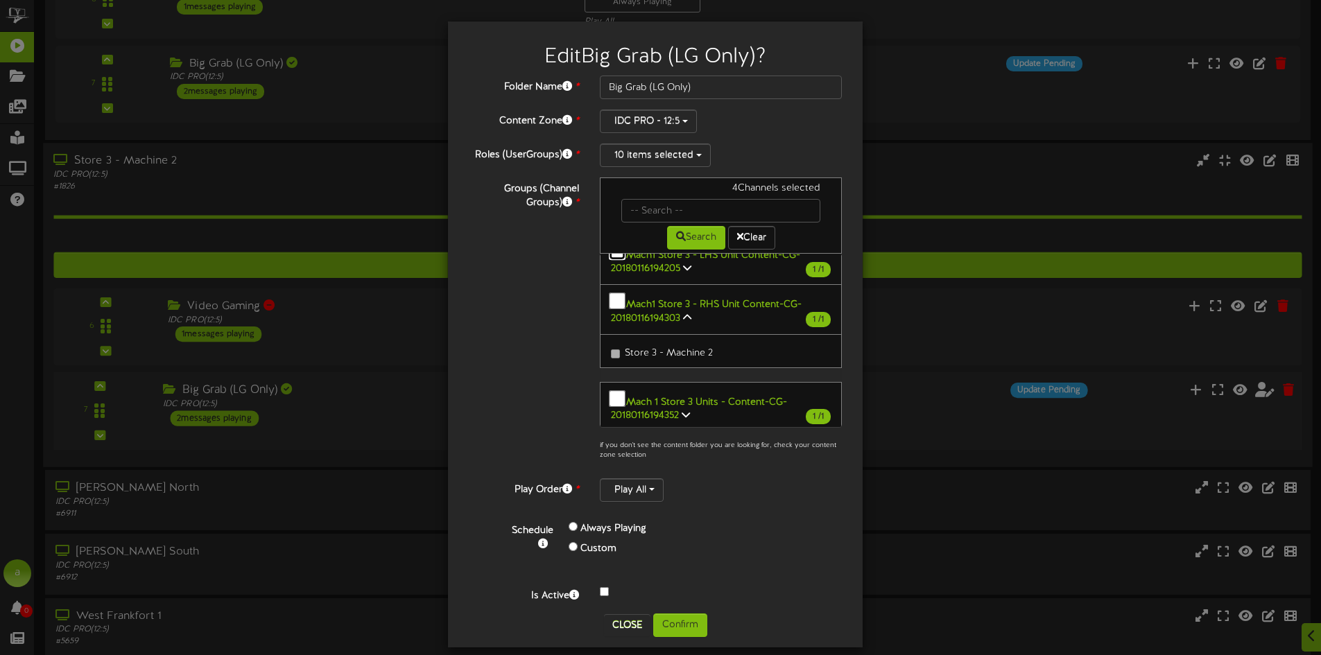
scroll to position [139, 0]
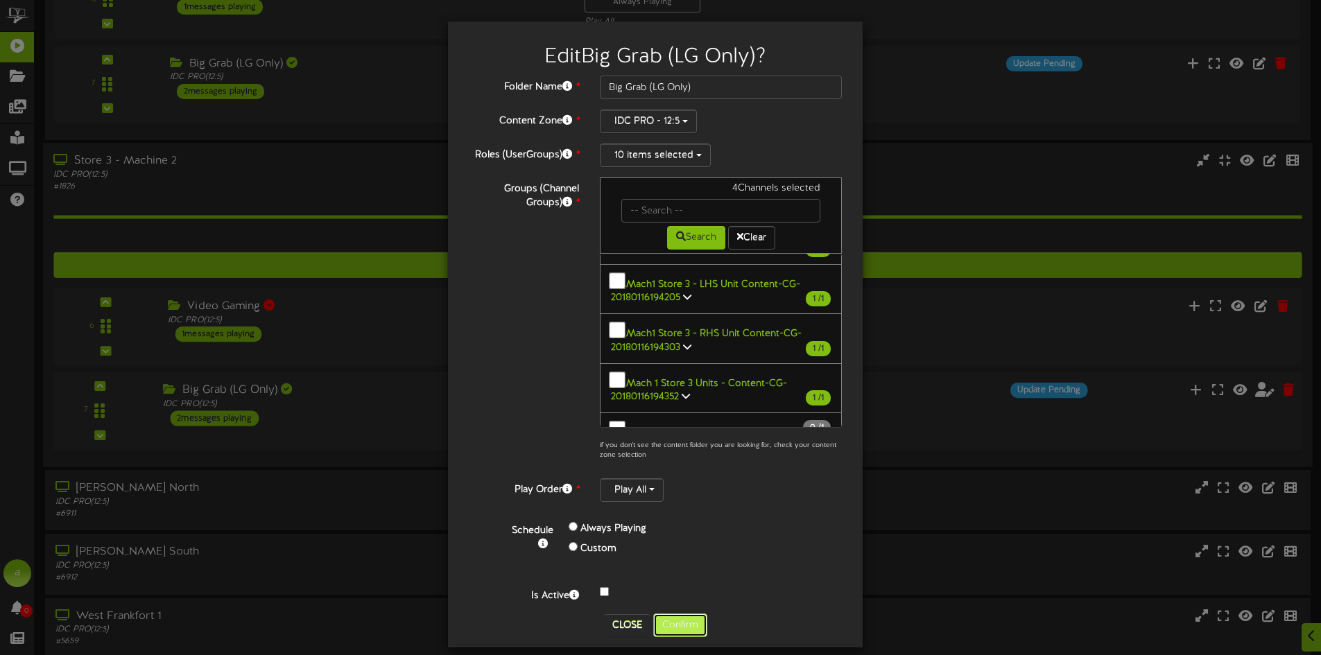
click at [687, 620] on button "Confirm" at bounding box center [680, 625] width 54 height 24
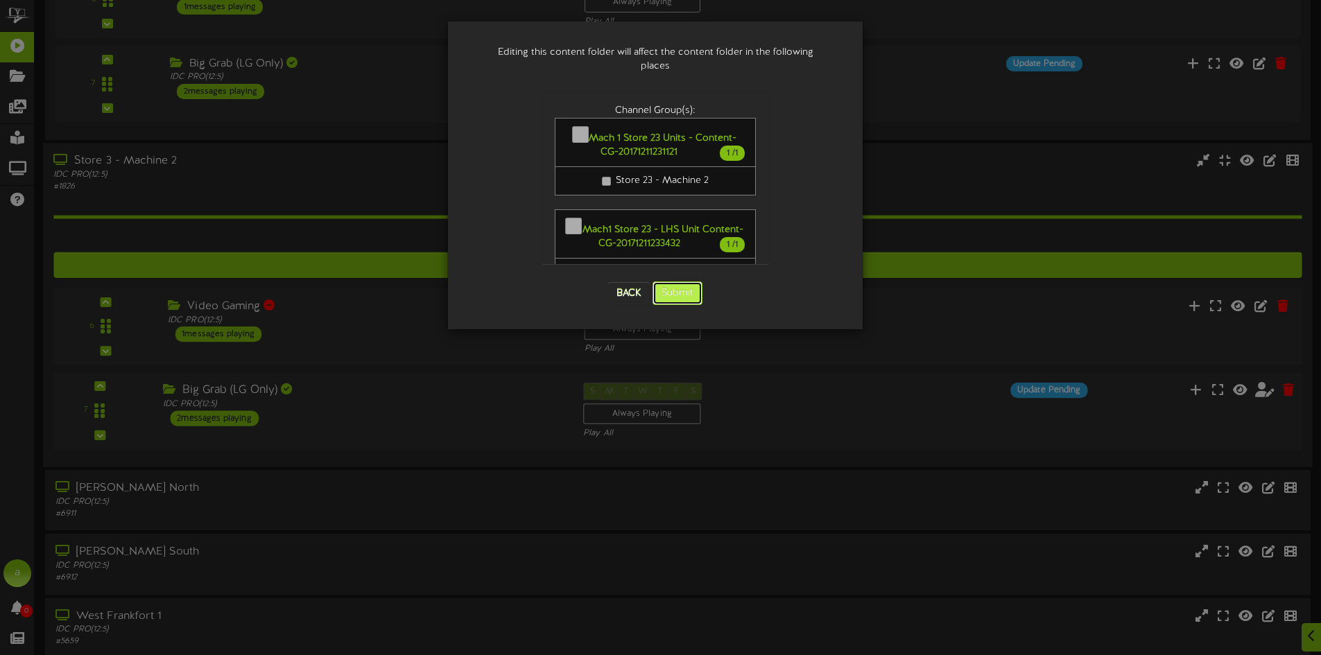
click at [679, 284] on button "Submit" at bounding box center [677, 293] width 50 height 24
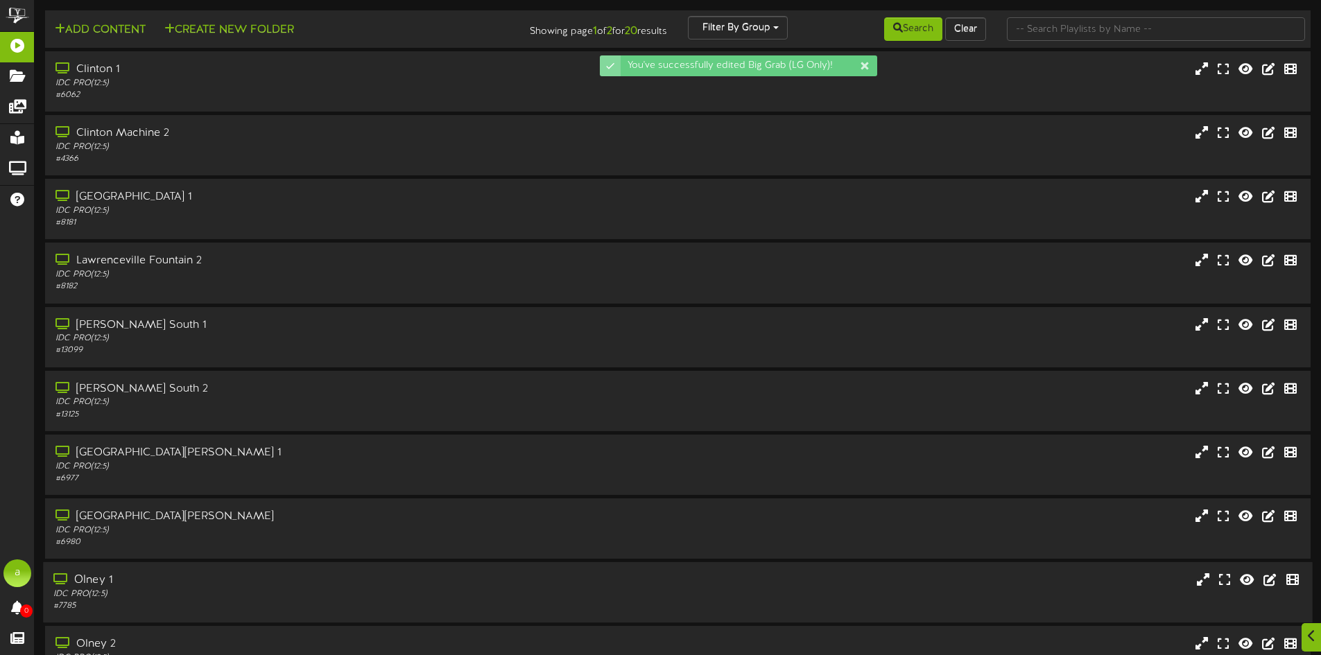
scroll to position [89, 0]
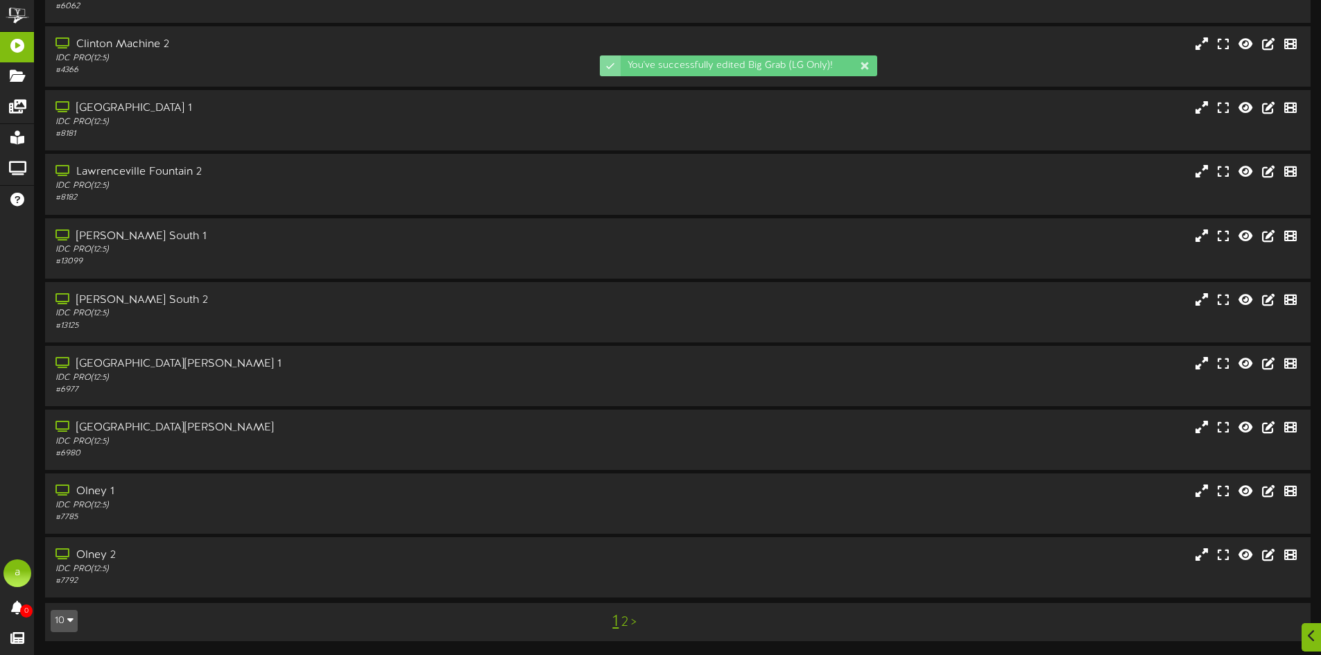
click at [622, 620] on link "2" at bounding box center [624, 622] width 7 height 15
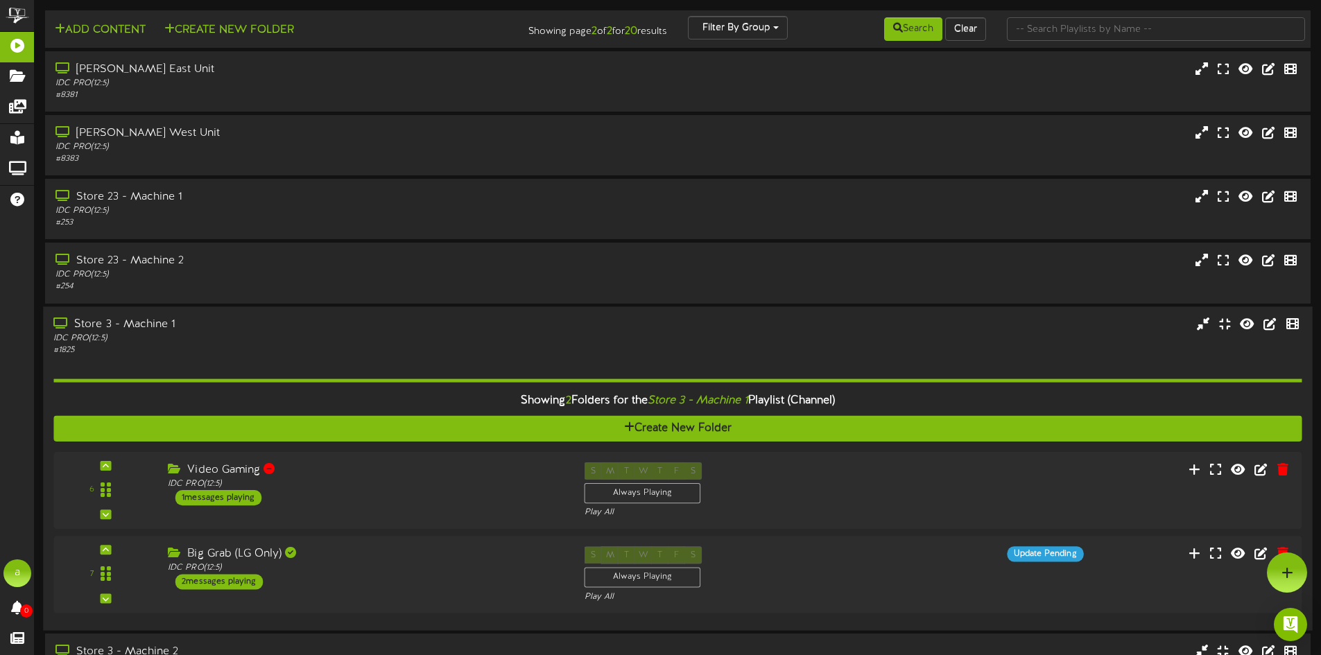
click at [319, 335] on div "IDC PRO ( 12:5 )" at bounding box center [307, 339] width 508 height 12
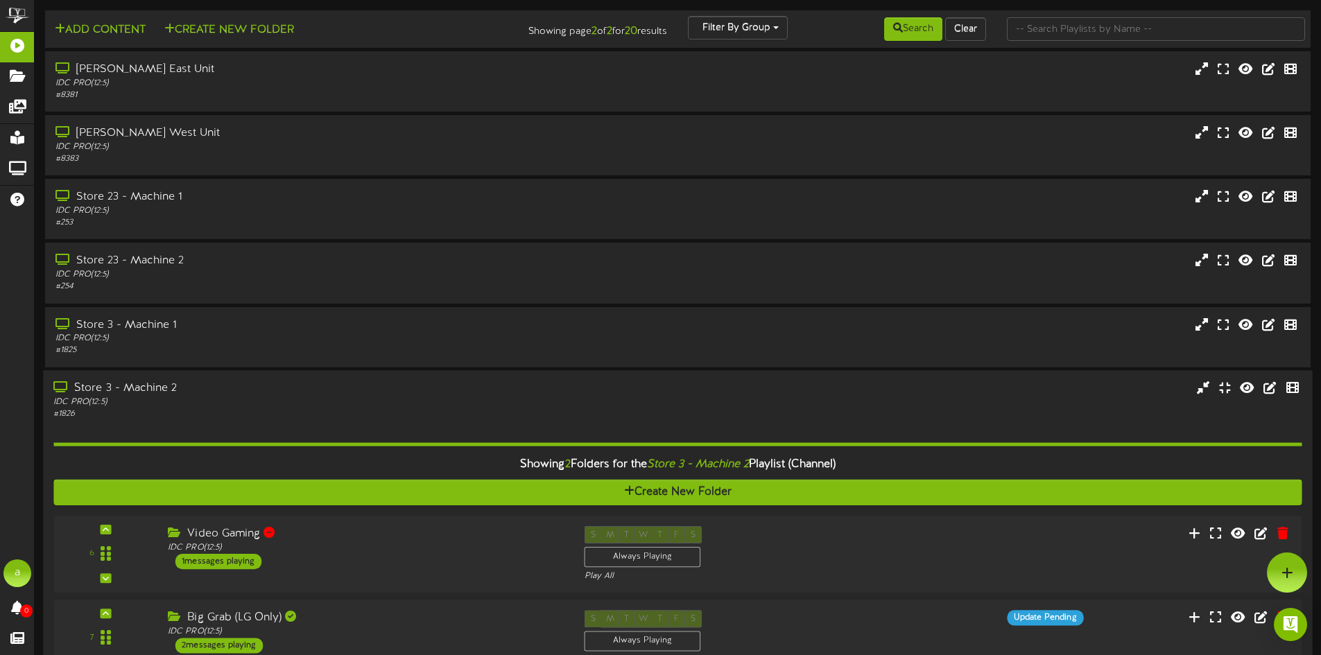
click at [252, 394] on div "Store 3 - Machine 2" at bounding box center [307, 389] width 508 height 16
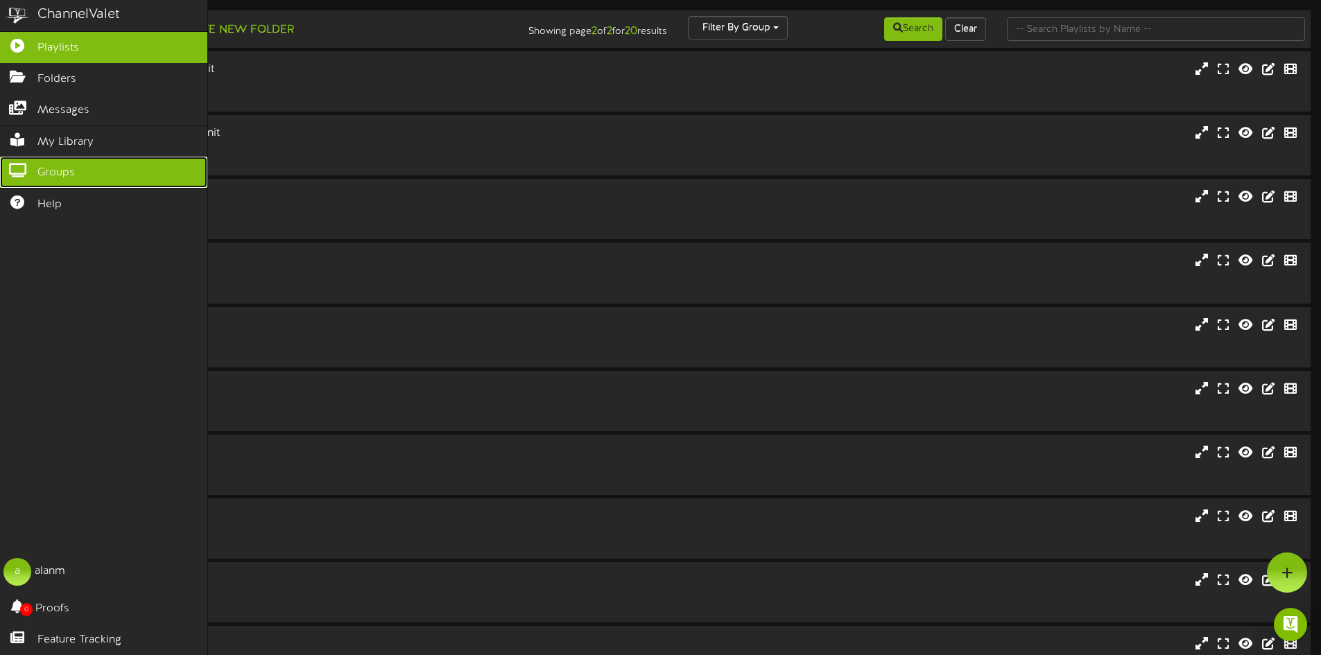
click at [98, 167] on link "Groups" at bounding box center [103, 172] width 207 height 31
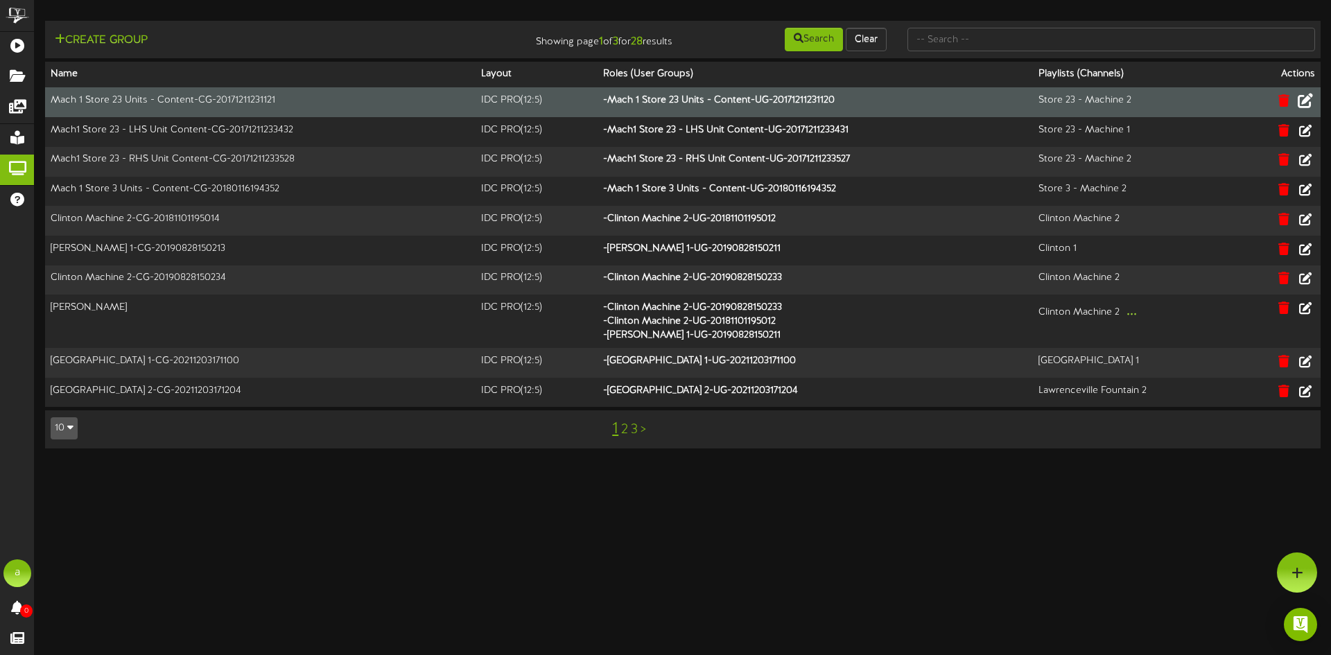
click at [1309, 98] on icon at bounding box center [1305, 100] width 15 height 15
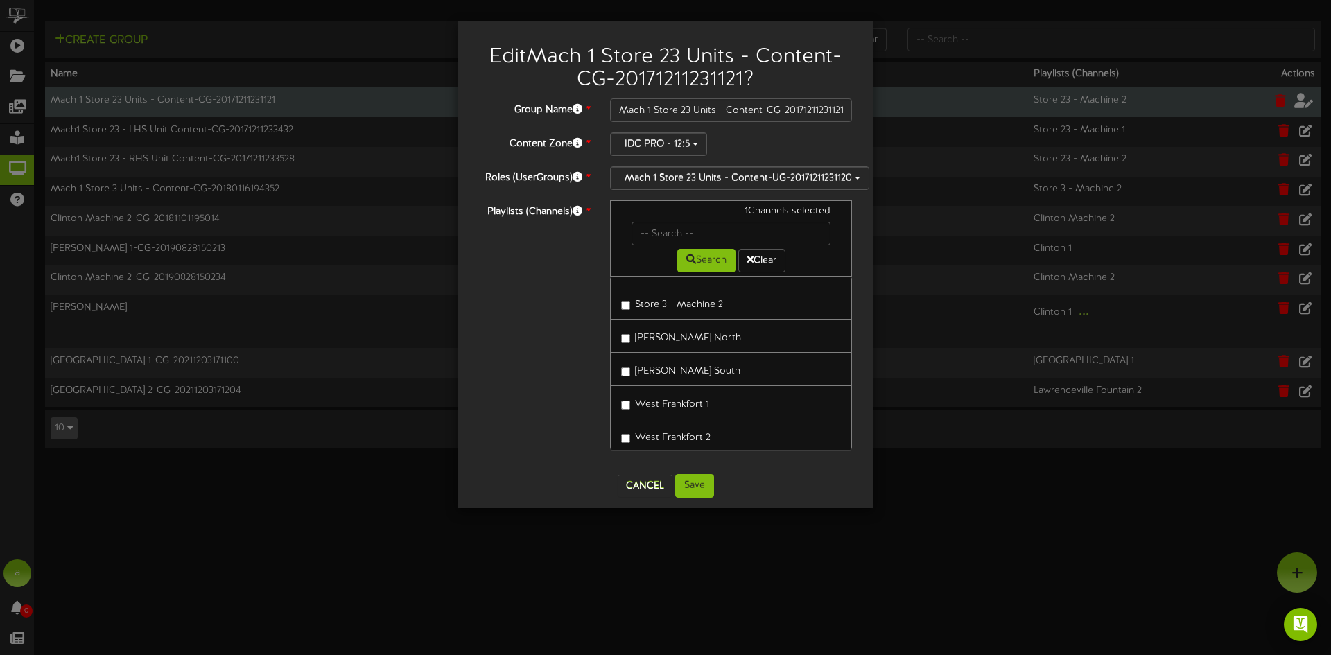
scroll to position [493, 0]
click at [645, 485] on button "Cancel" at bounding box center [645, 486] width 55 height 22
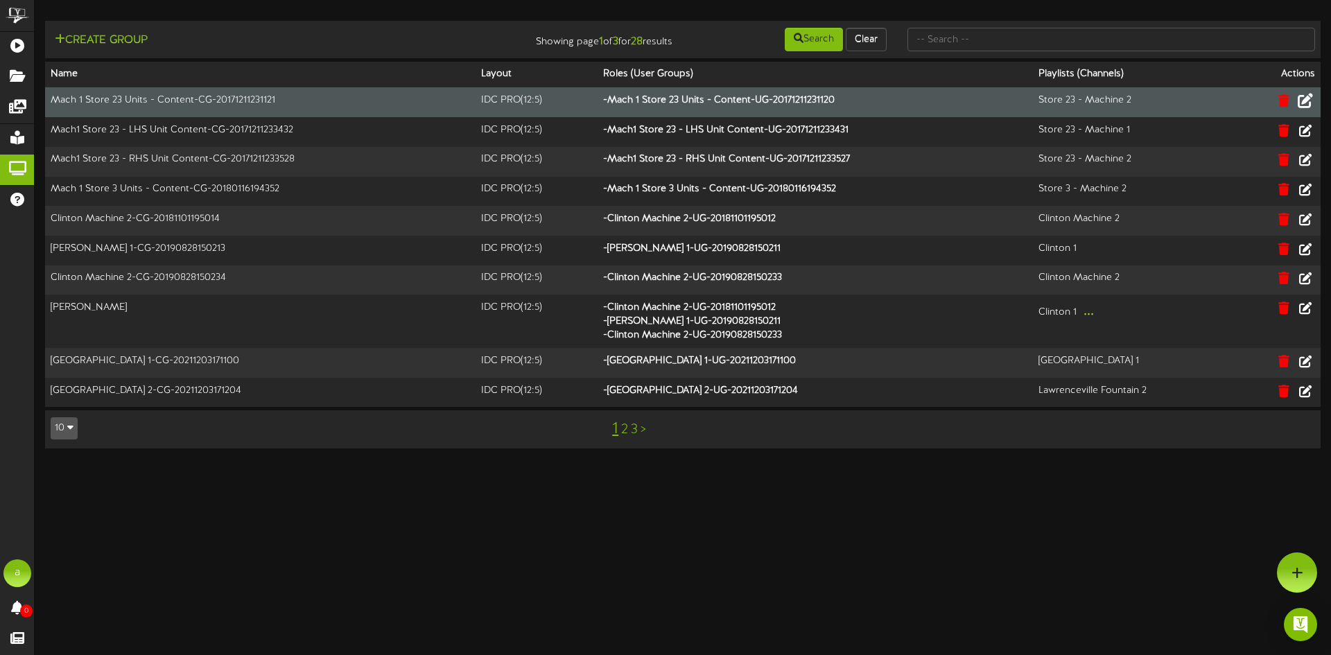
click at [625, 432] on link "2" at bounding box center [624, 429] width 7 height 15
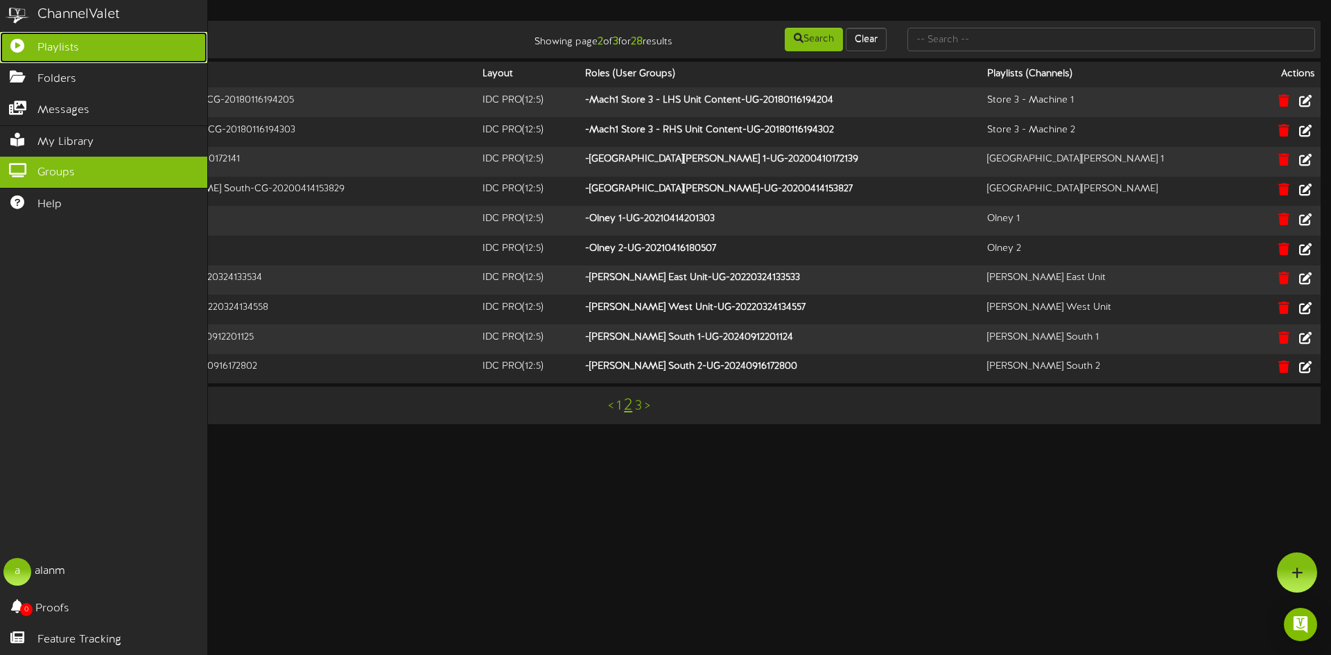
click at [129, 49] on link "Playlists" at bounding box center [103, 47] width 207 height 31
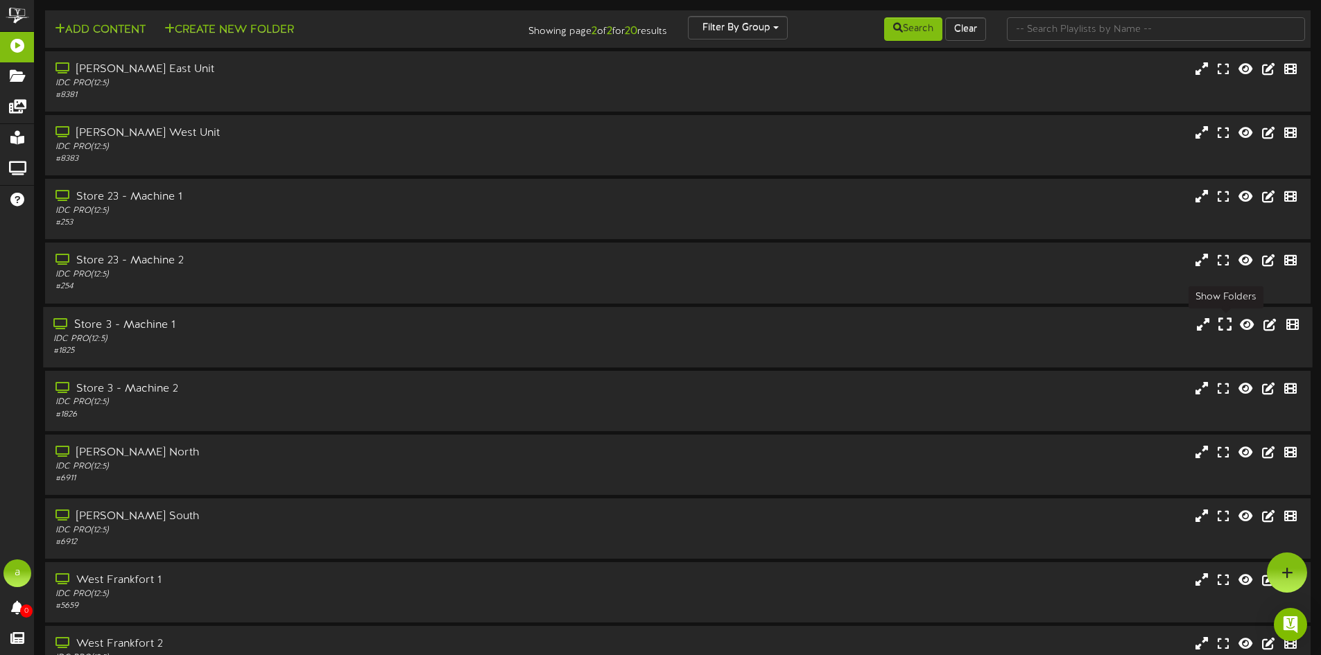
click at [1228, 322] on icon at bounding box center [1224, 323] width 13 height 15
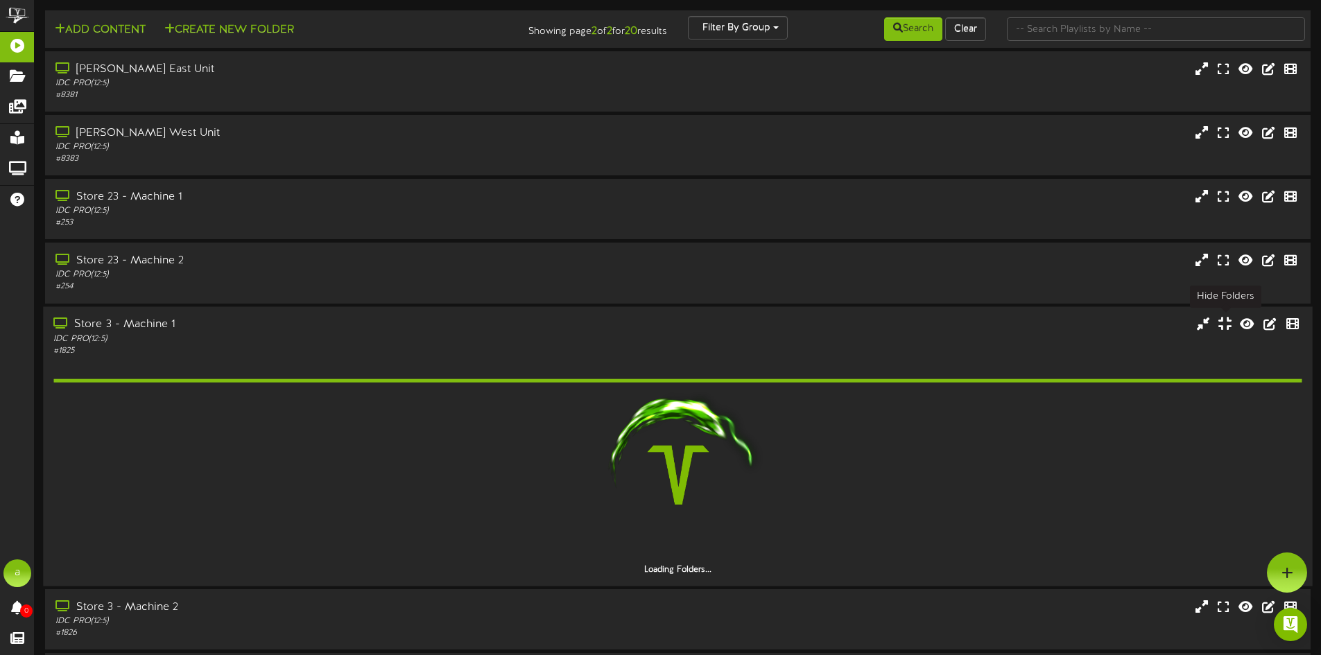
click at [1228, 322] on icon at bounding box center [1224, 323] width 13 height 15
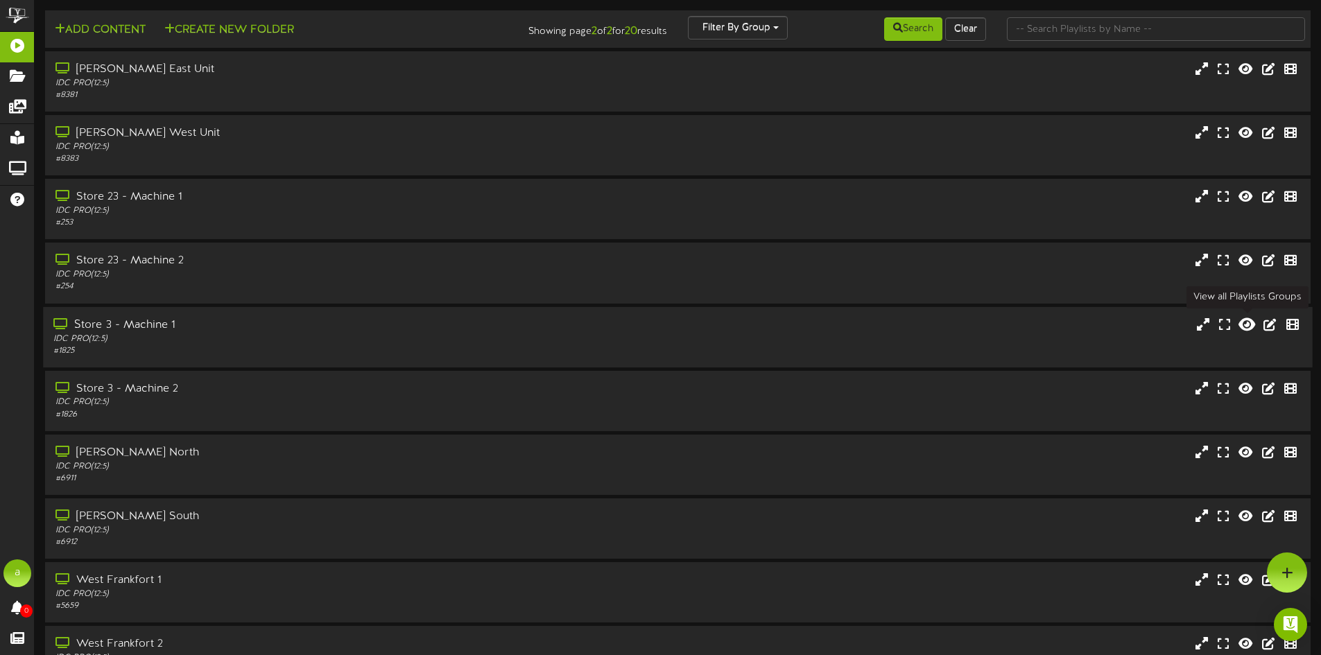
click at [1246, 324] on icon at bounding box center [1246, 323] width 17 height 15
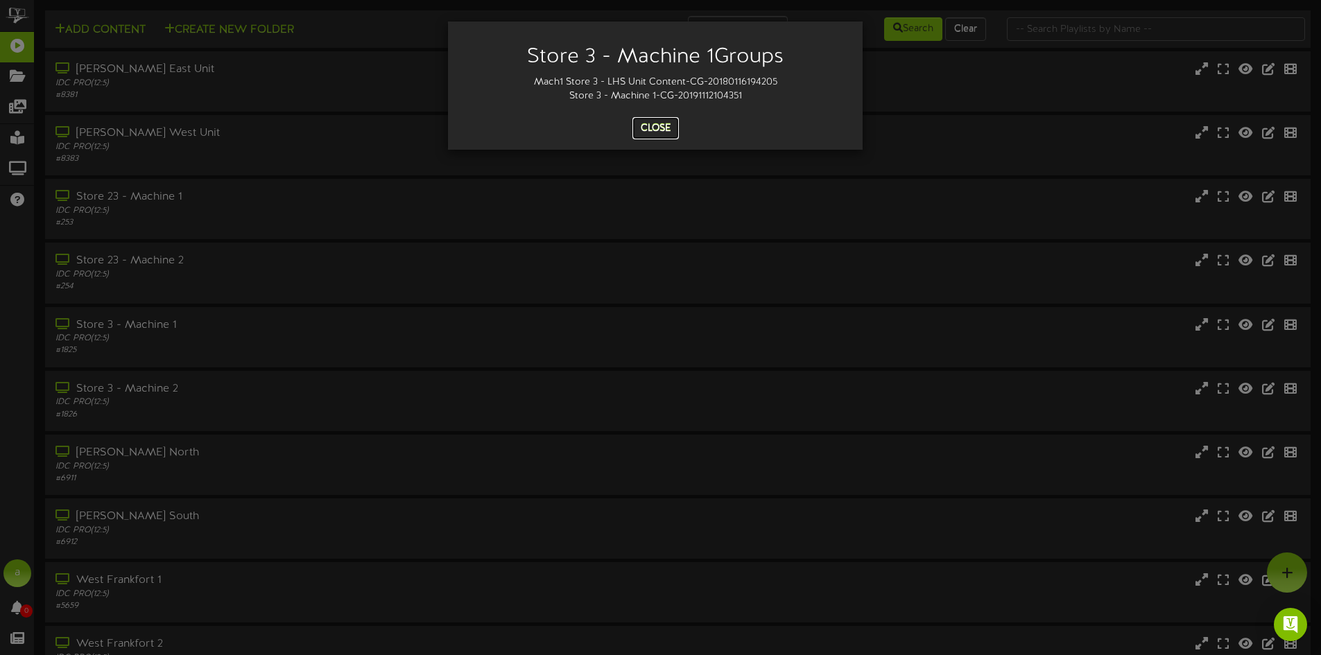
click at [648, 121] on button "Close" at bounding box center [655, 128] width 46 height 22
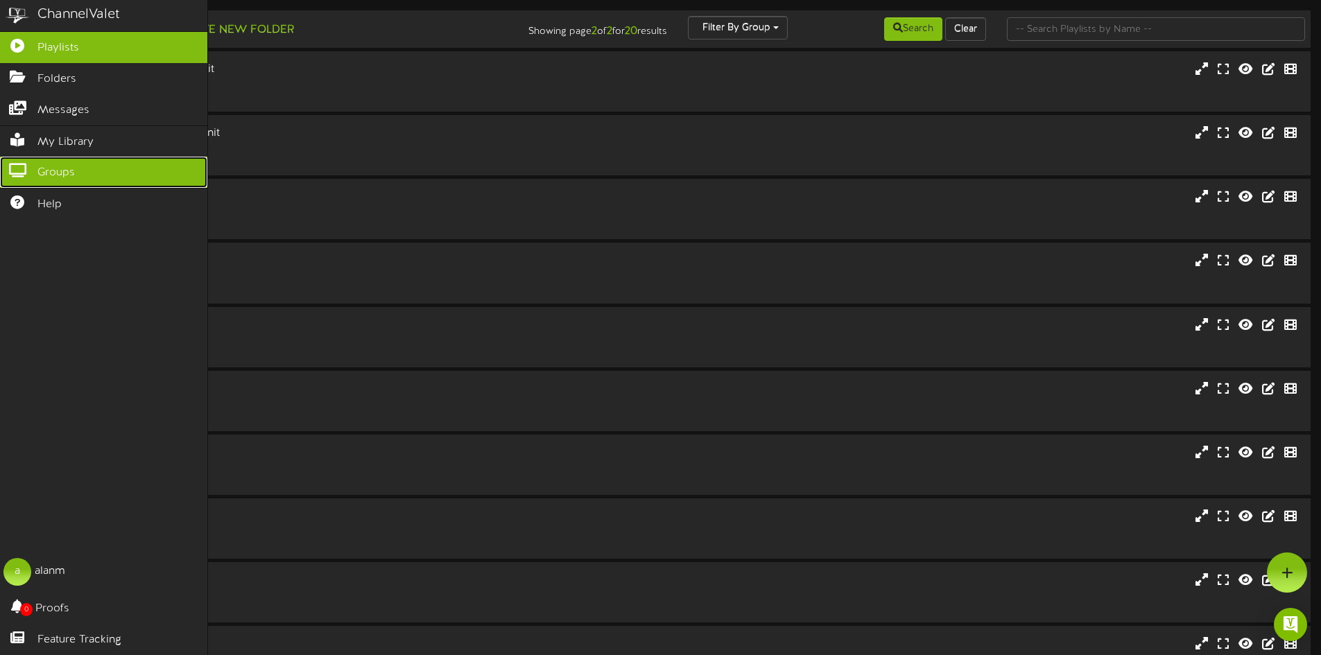
click at [80, 160] on link "Groups" at bounding box center [103, 172] width 207 height 31
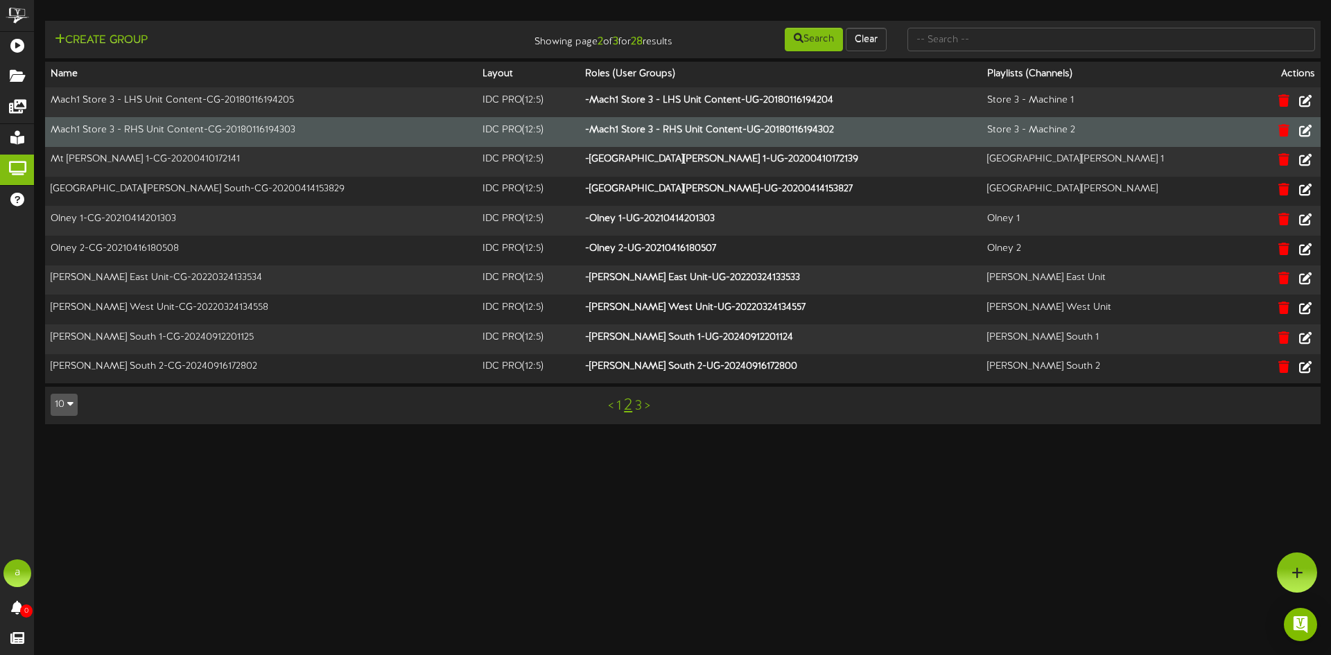
click at [197, 125] on td "Mach1 Store 3 - RHS Unit Content-CG-20180116194303" at bounding box center [261, 132] width 432 height 30
drag, startPoint x: 162, startPoint y: 129, endPoint x: 299, endPoint y: 133, distance: 136.6
click at [299, 133] on td "Mach1 Store 3 - RHS Unit Content-CG-20180116194303" at bounding box center [261, 132] width 432 height 30
click at [268, 130] on td "Mach1 Store 3 - RHS Unit Content-CG-20180116194303" at bounding box center [261, 132] width 432 height 30
click at [1302, 132] on icon at bounding box center [1305, 129] width 15 height 15
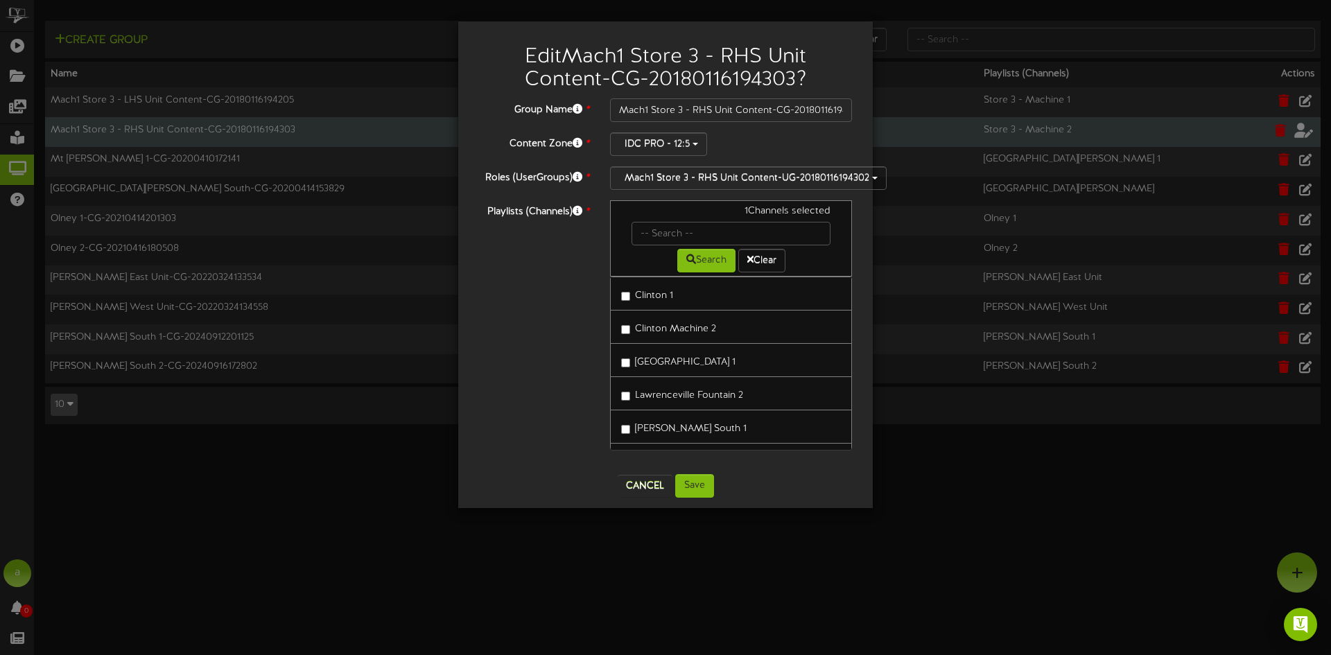
click at [786, 164] on div "Group Name * Mach1 Store 3 - RHS Unit Content-CG-20180116194303 Content Zone * …" at bounding box center [665, 280] width 373 height 365
click at [776, 174] on button "Mach1 Store 3 - RHS Unit Content-UG-20180116194302" at bounding box center [748, 178] width 277 height 24
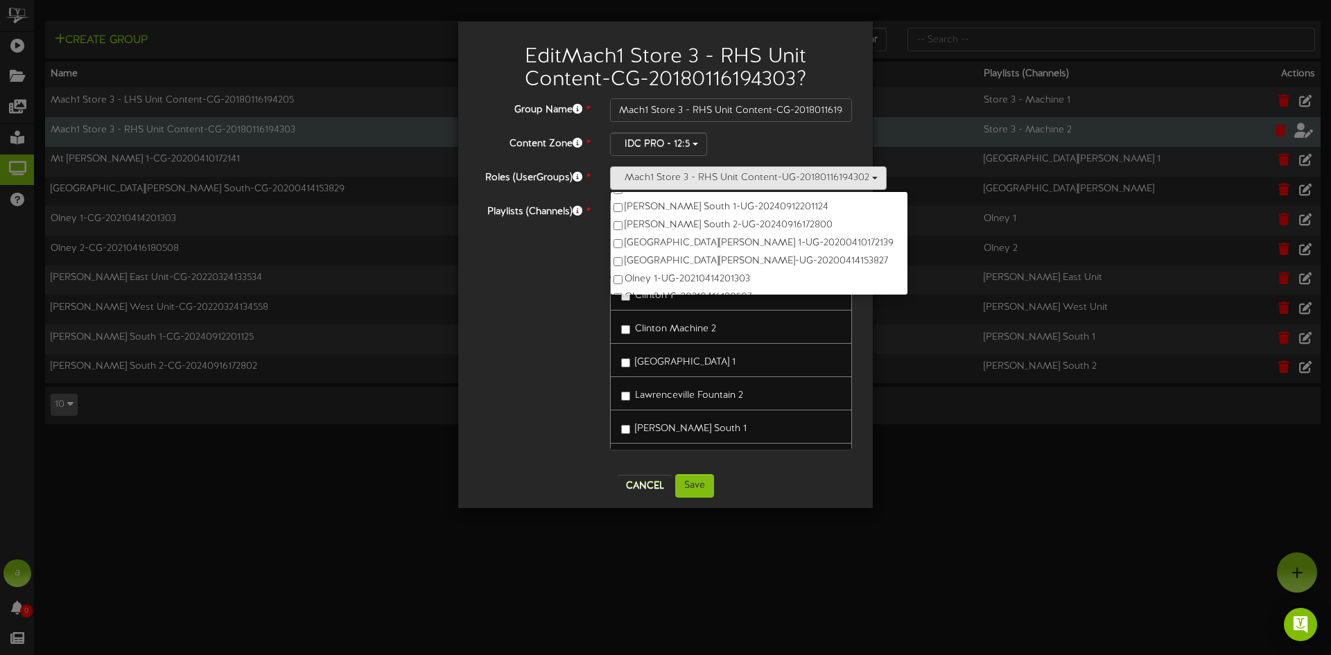
scroll to position [139, 0]
click at [531, 335] on div "Playlists (Channels) * 1 Channels selected Search Clear Clinton 1 Clinton Machi…" at bounding box center [666, 331] width 394 height 263
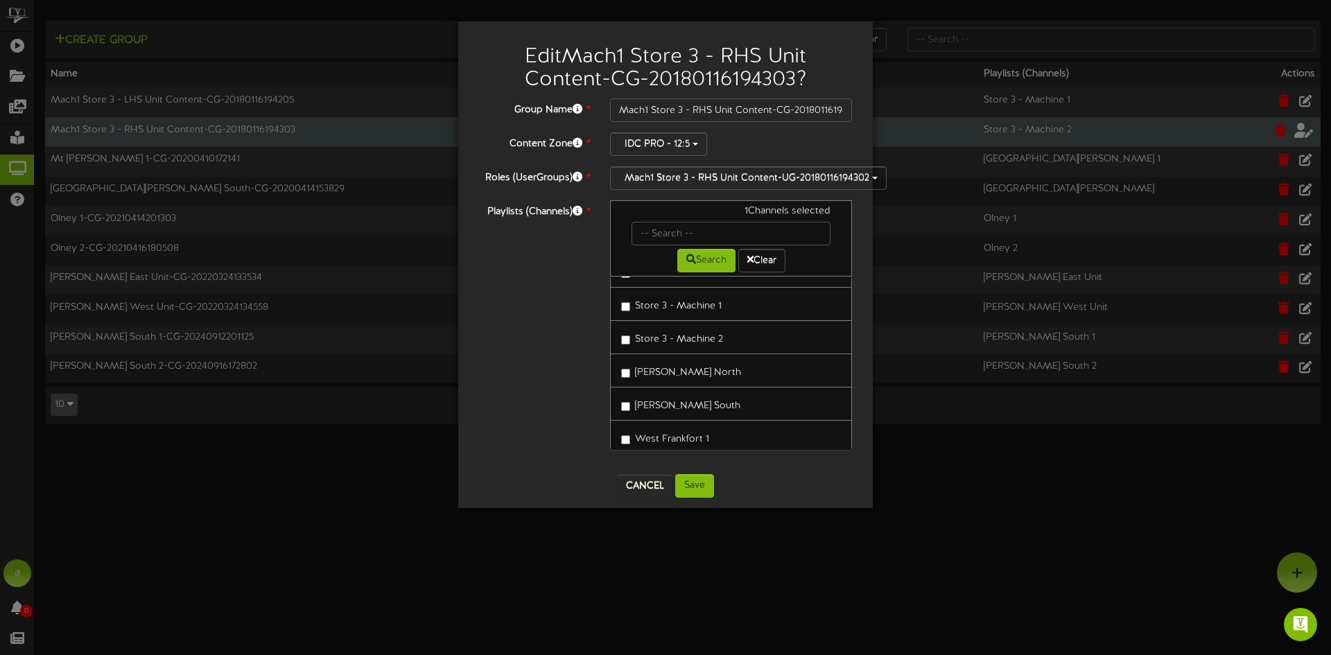
scroll to position [493, 0]
click at [695, 485] on button "Save" at bounding box center [694, 486] width 39 height 24
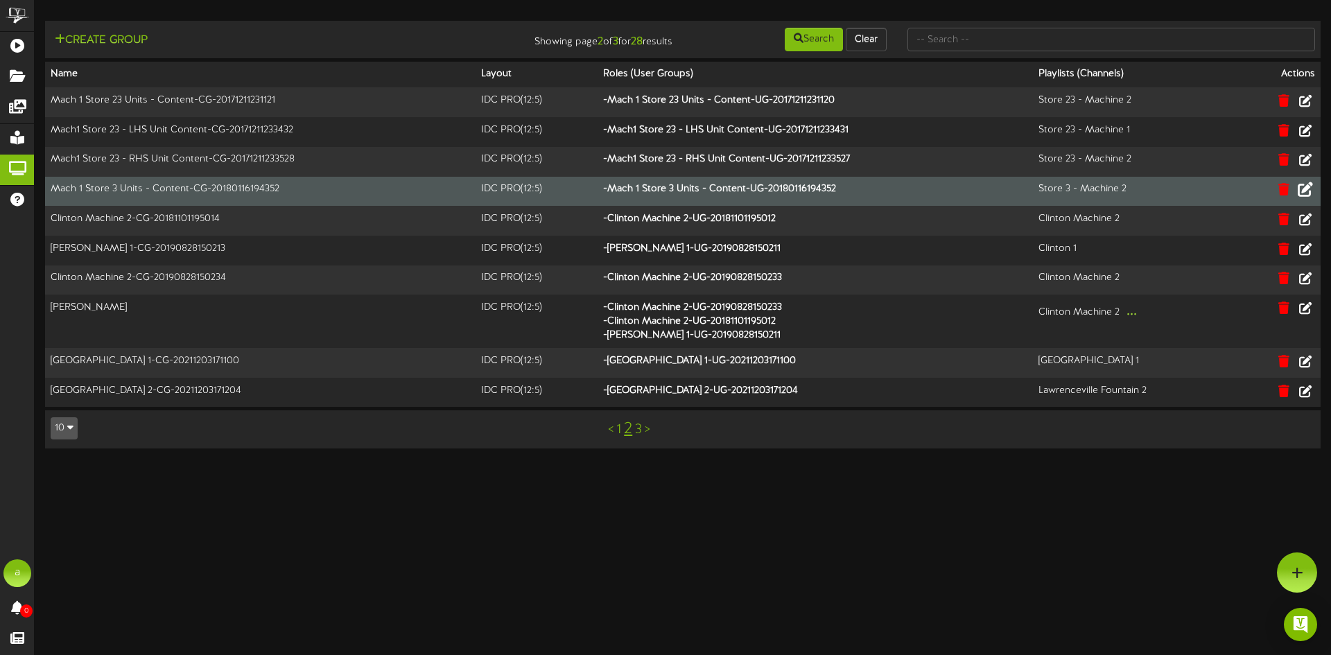
click at [1312, 191] on icon at bounding box center [1305, 189] width 15 height 15
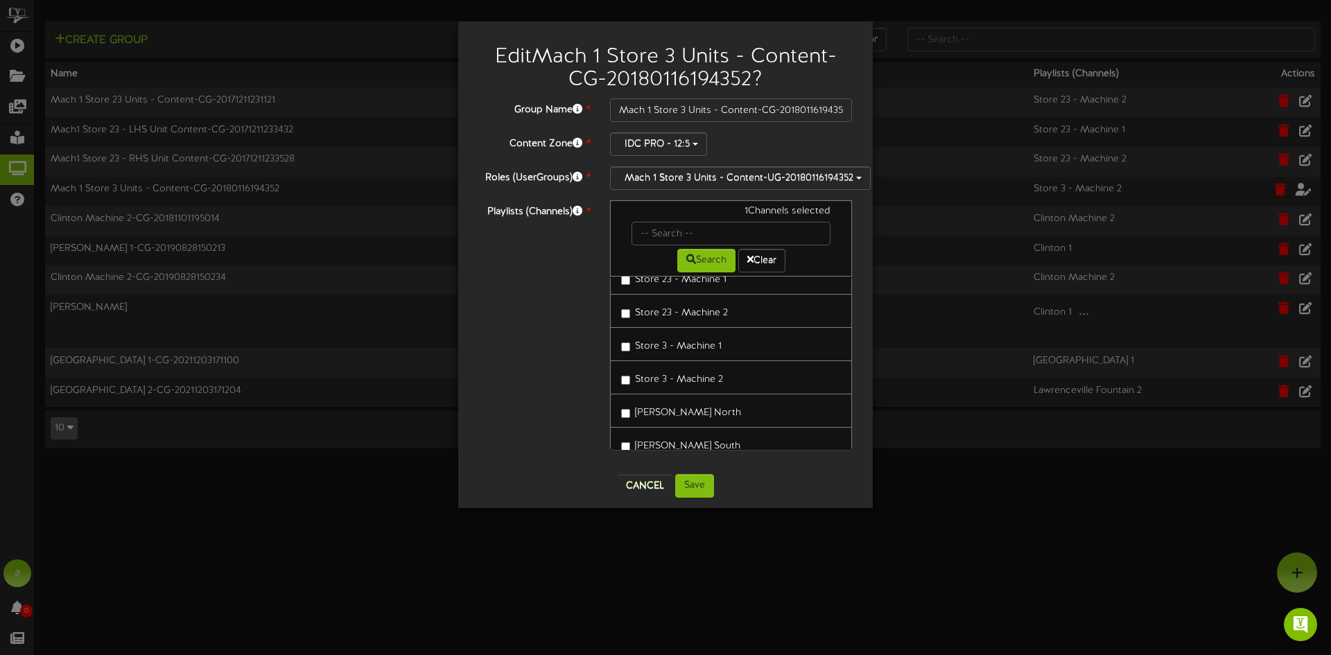
scroll to position [424, 0]
click at [642, 479] on button "Cancel" at bounding box center [645, 486] width 55 height 22
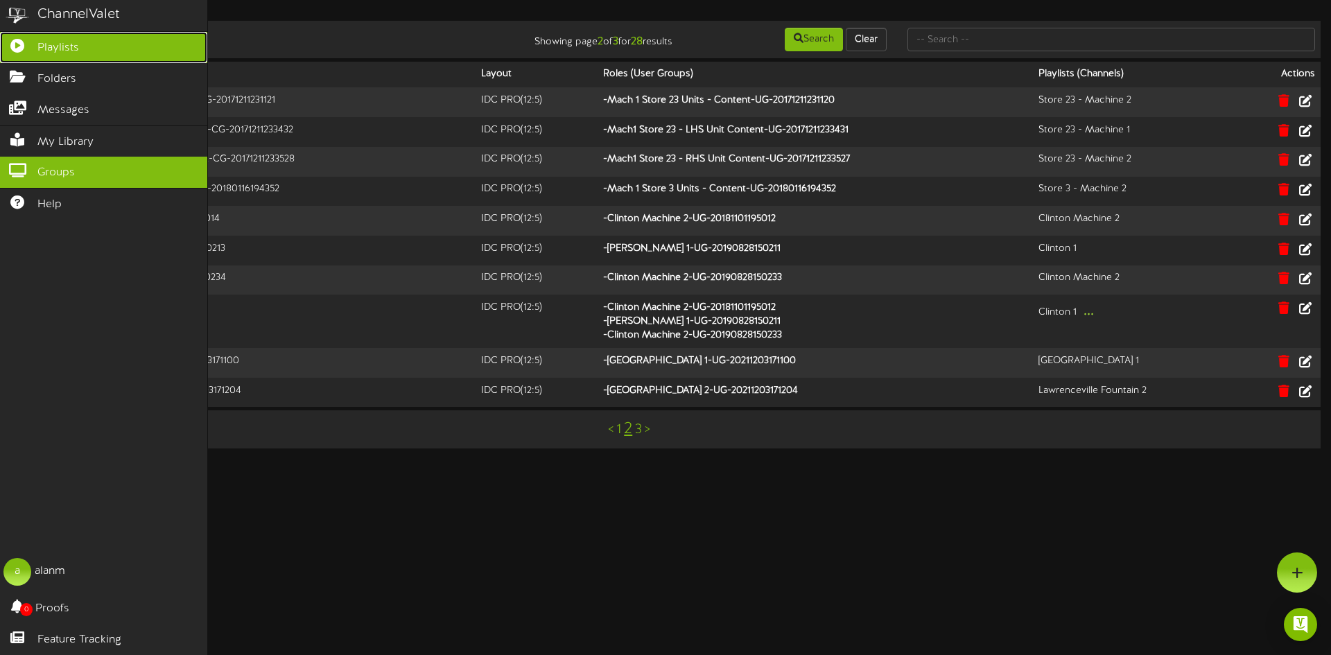
click at [58, 51] on span "Playlists" at bounding box center [58, 48] width 42 height 16
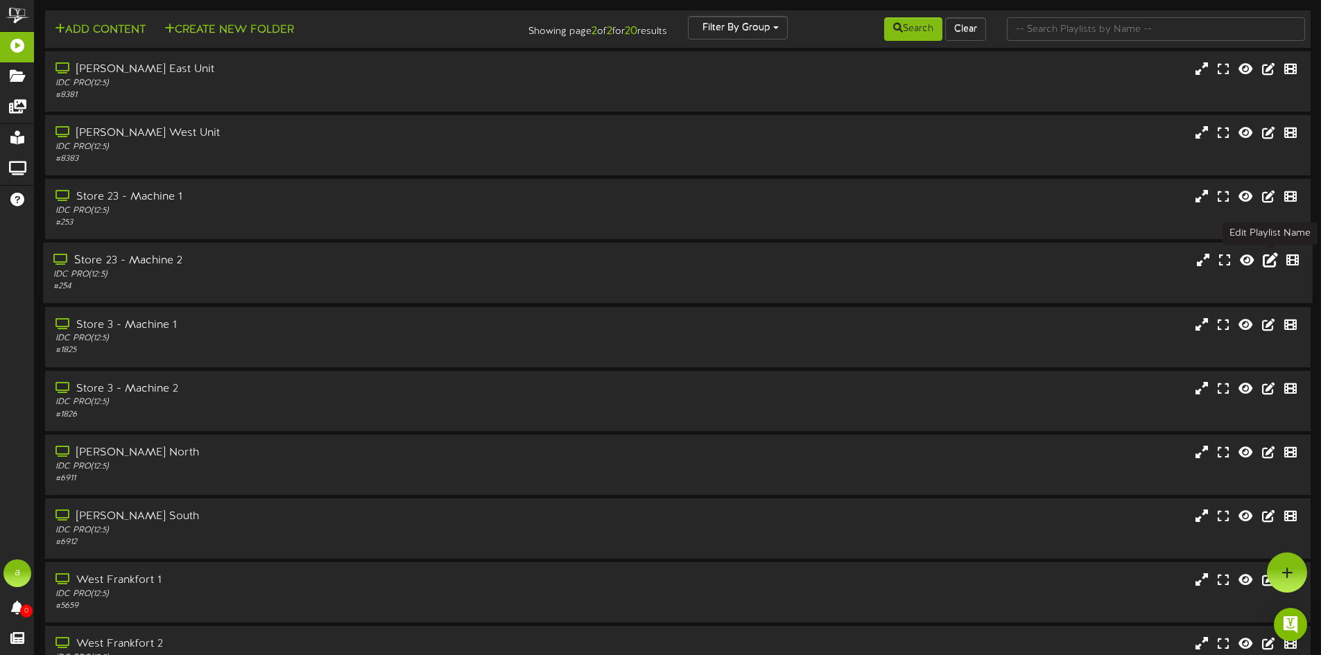
click at [1266, 261] on icon at bounding box center [1269, 259] width 15 height 15
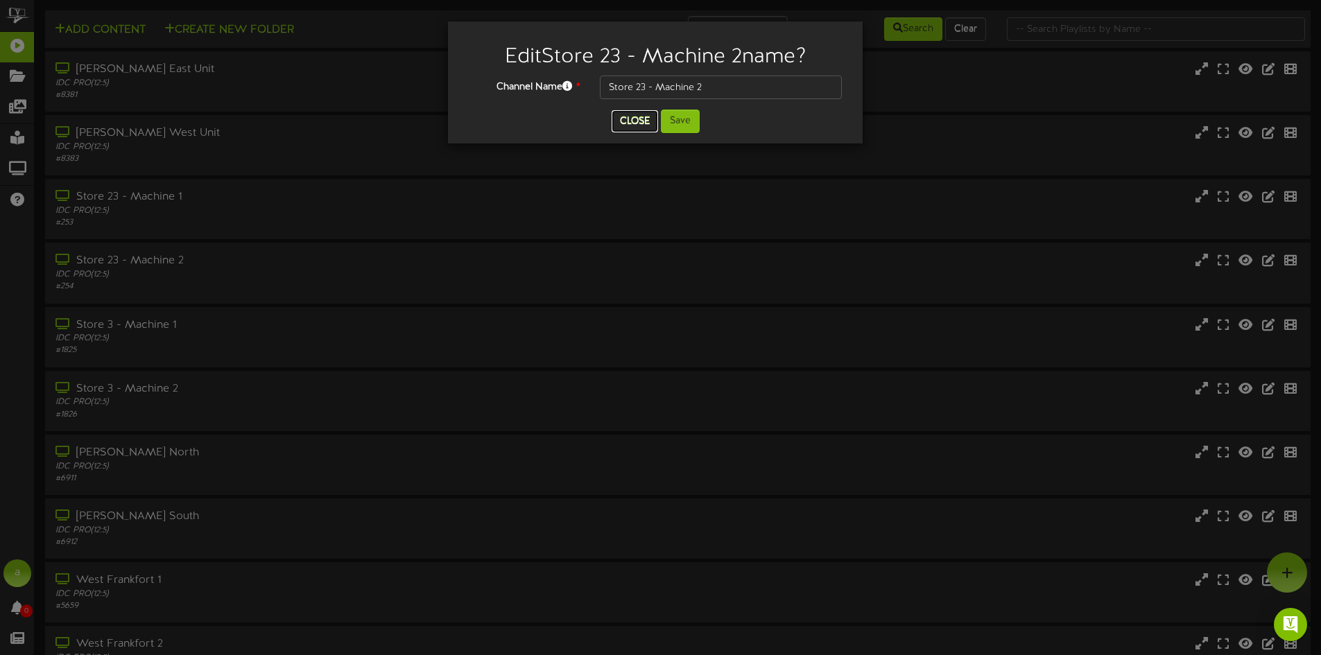
click at [652, 121] on button "Close" at bounding box center [634, 121] width 46 height 22
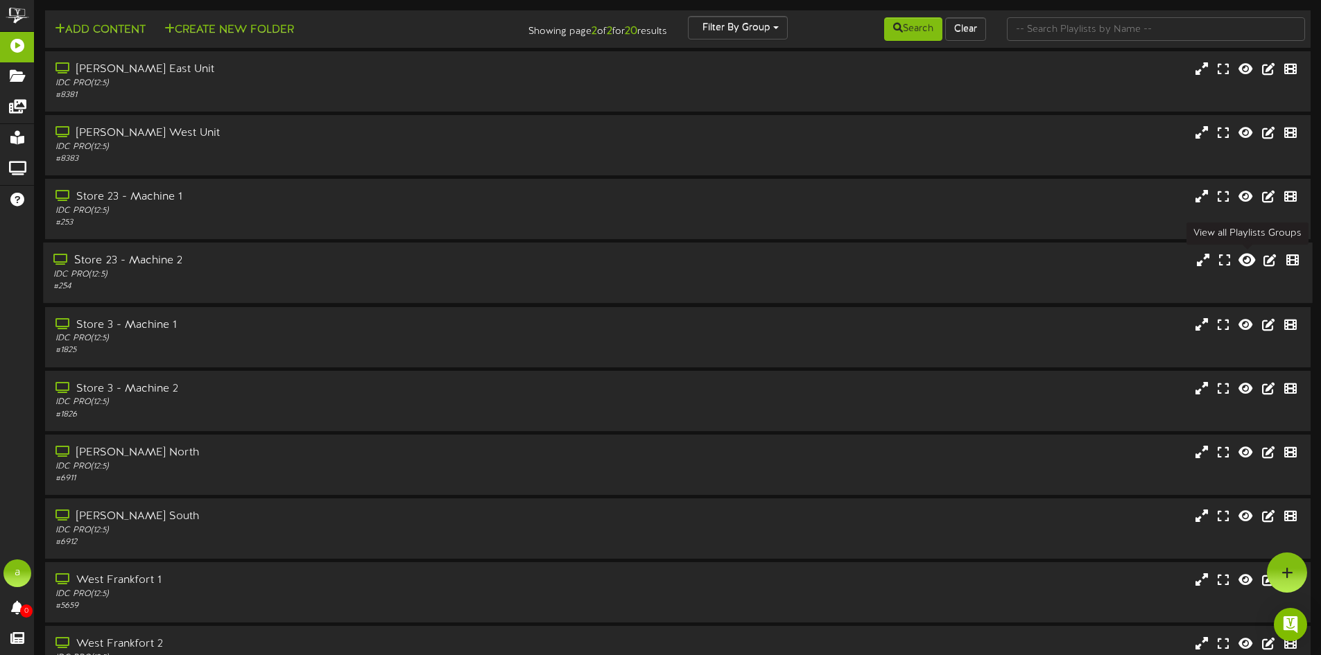
click at [1251, 261] on icon at bounding box center [1246, 259] width 17 height 15
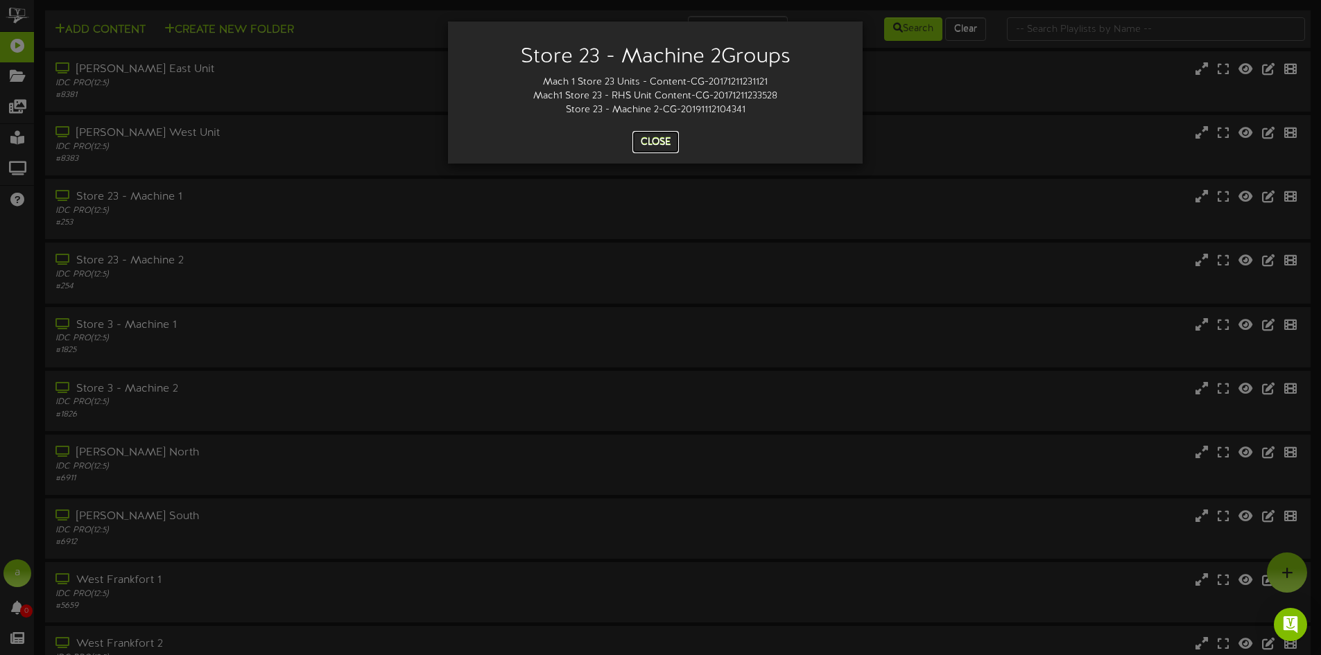
click at [654, 141] on button "Close" at bounding box center [655, 142] width 46 height 22
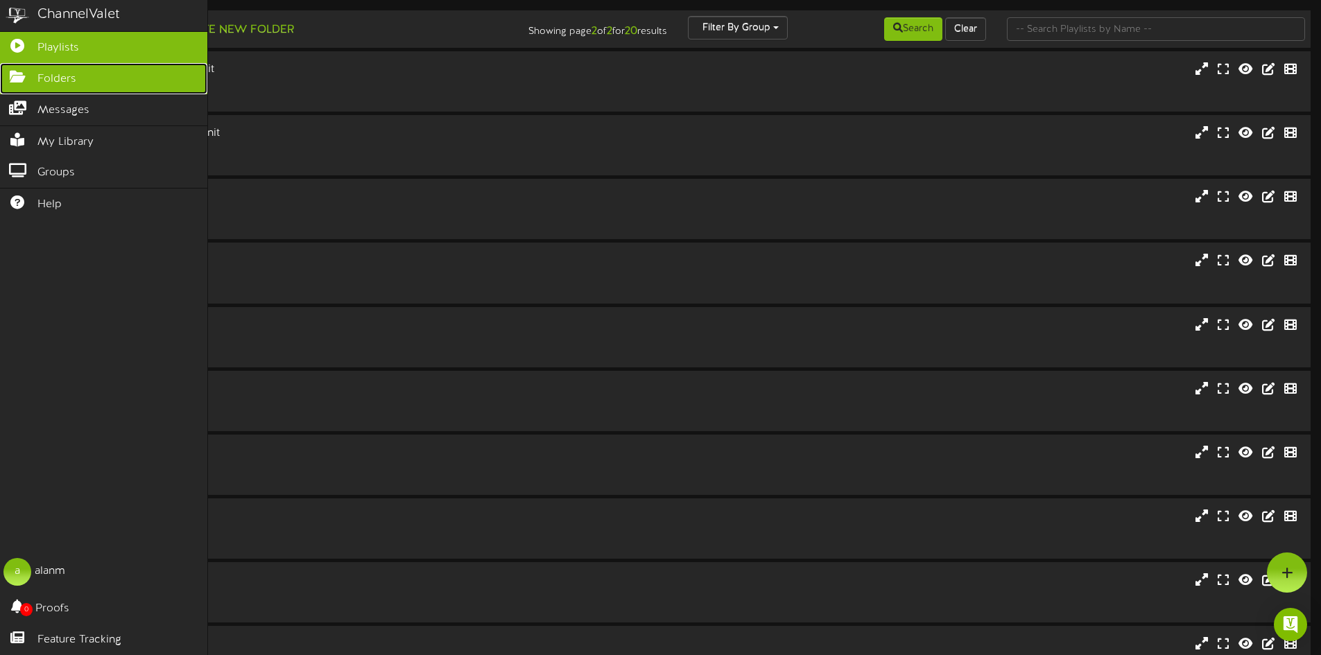
click at [107, 81] on link "Folders" at bounding box center [103, 78] width 207 height 31
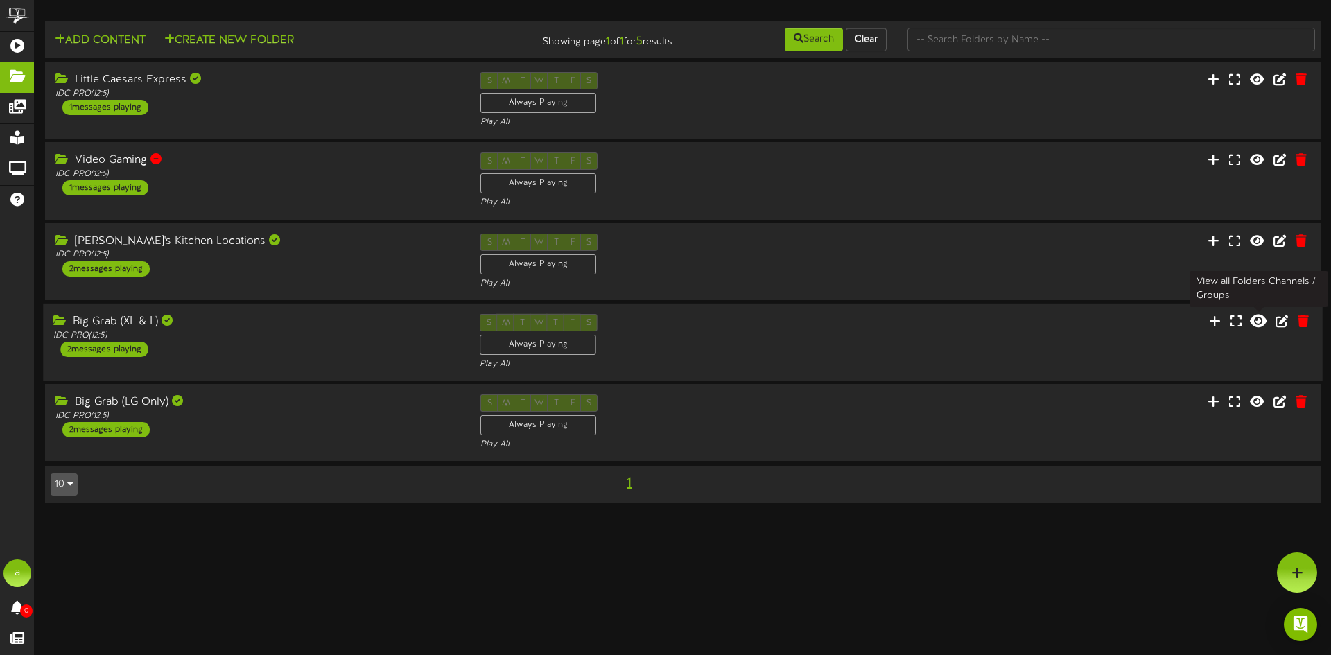
click at [1257, 322] on icon at bounding box center [1258, 320] width 17 height 15
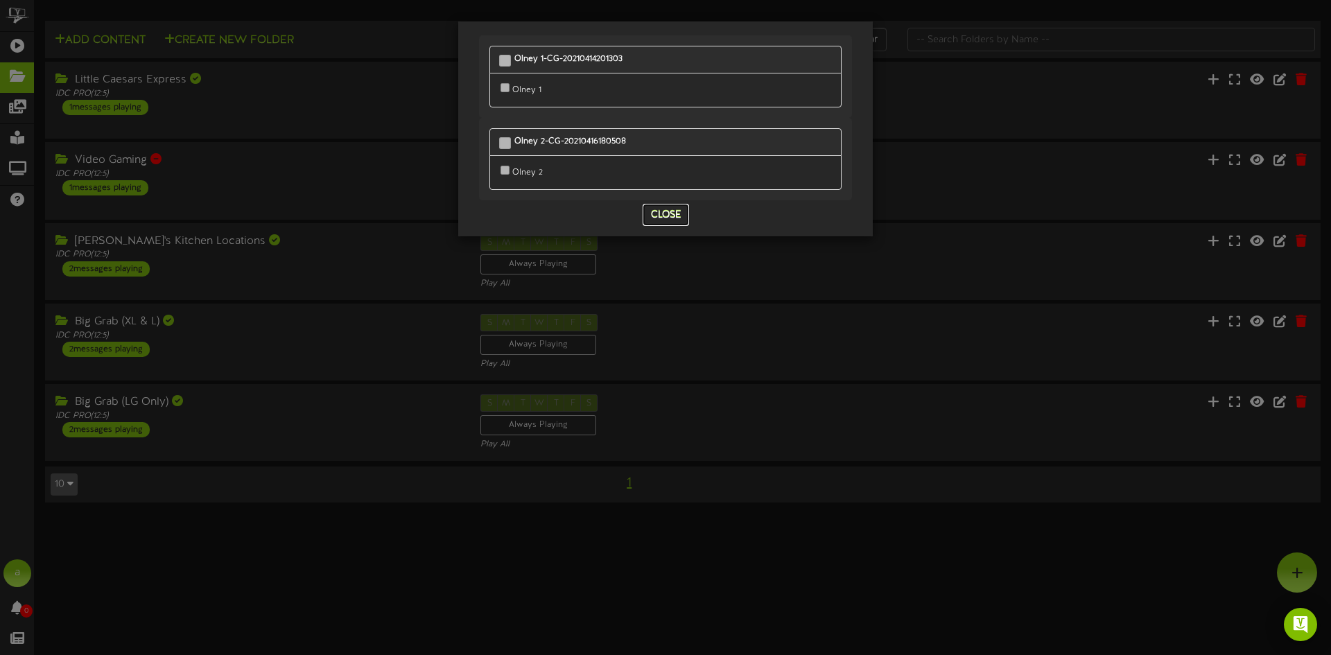
click at [666, 204] on button "Close" at bounding box center [666, 215] width 46 height 22
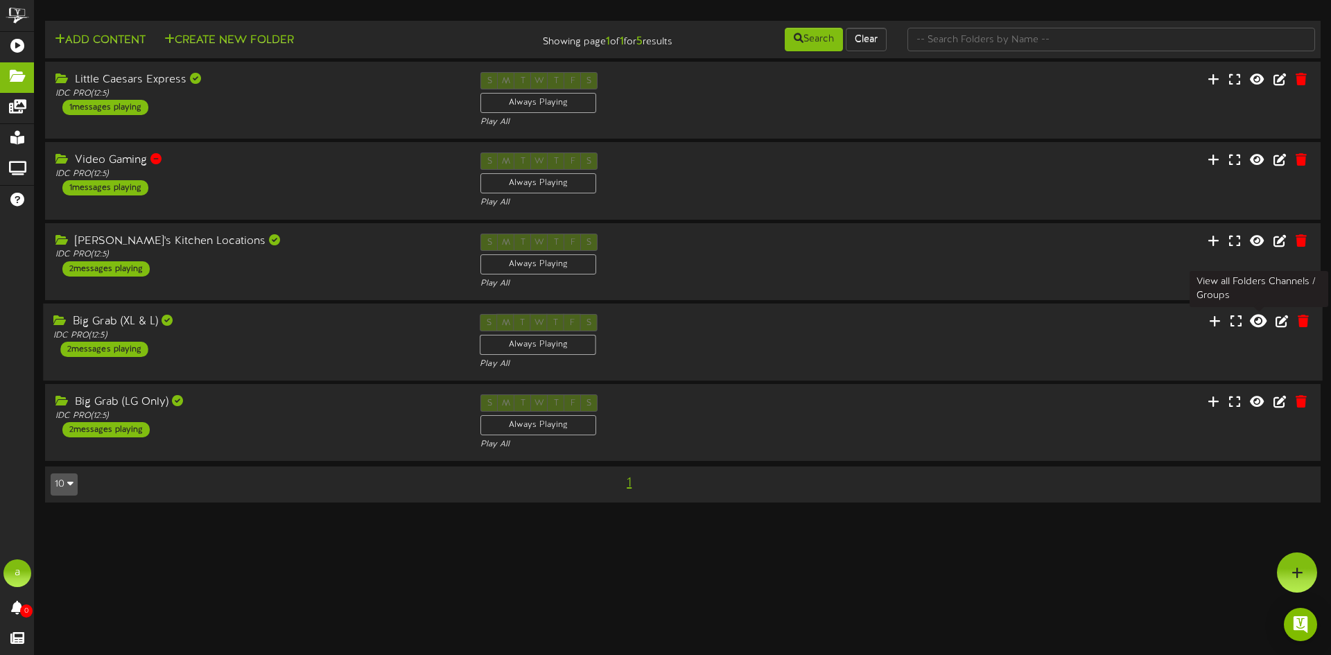
click at [1263, 322] on icon at bounding box center [1258, 320] width 17 height 15
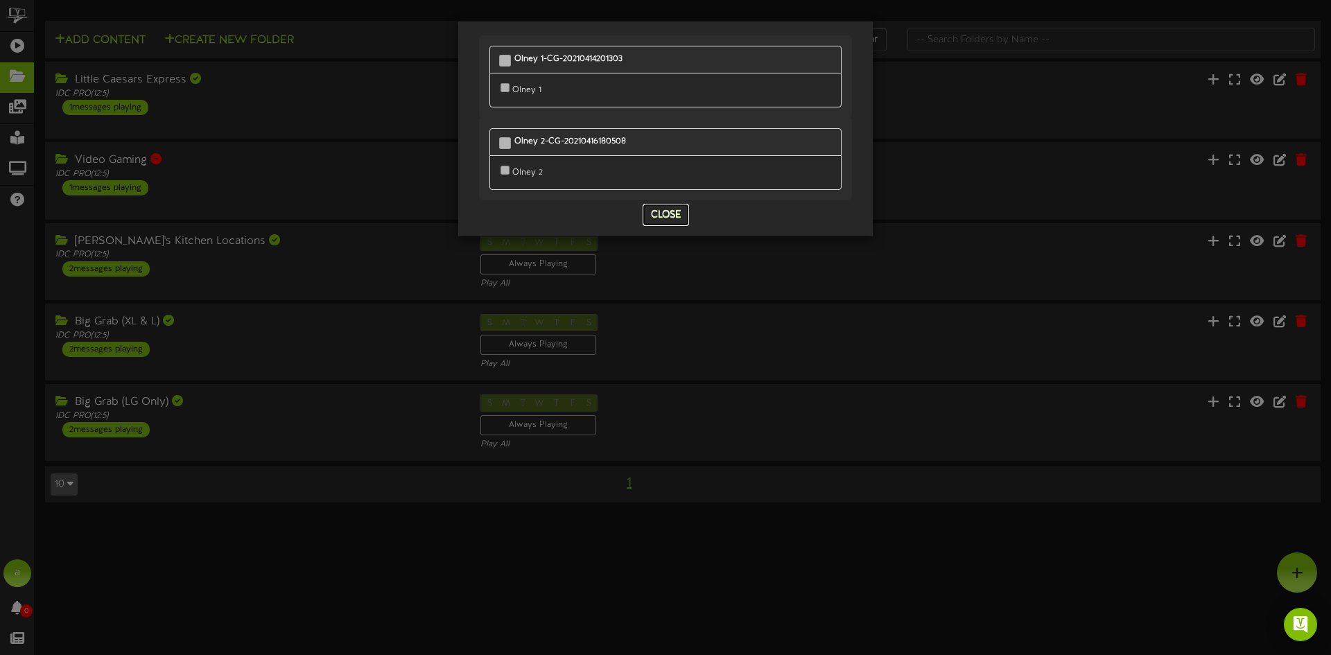
click at [679, 206] on button "Close" at bounding box center [666, 215] width 46 height 22
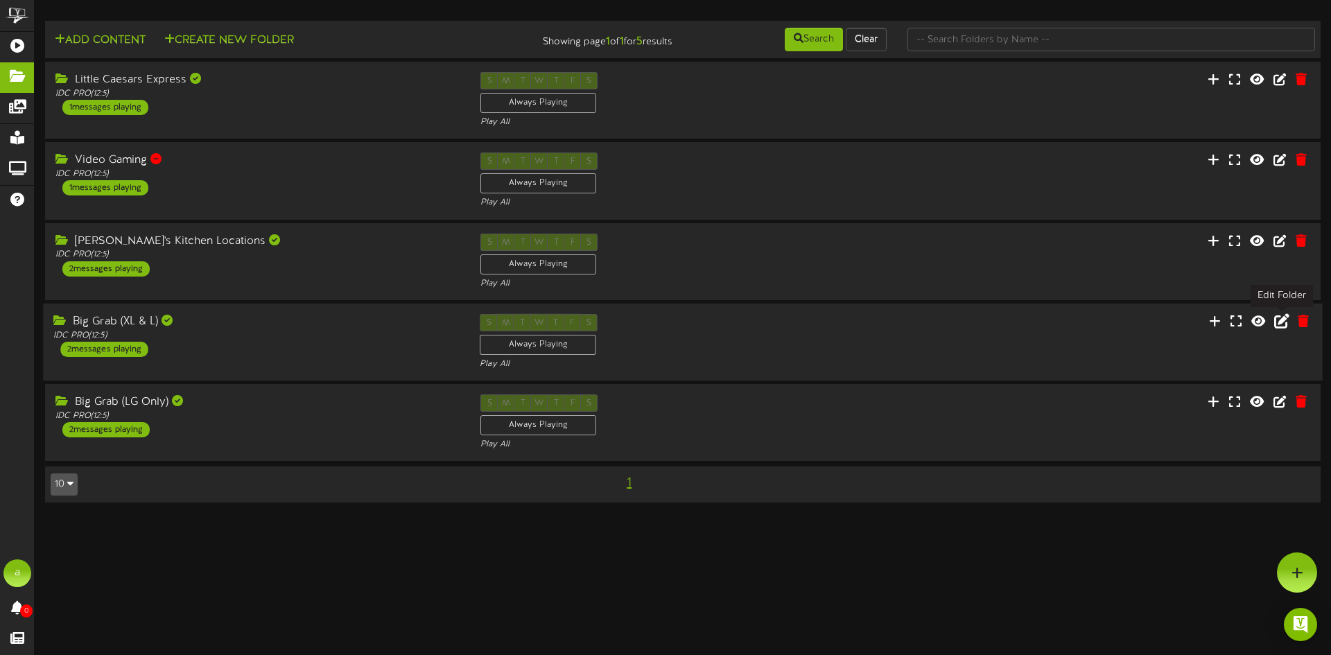
click at [1282, 326] on icon at bounding box center [1281, 320] width 15 height 15
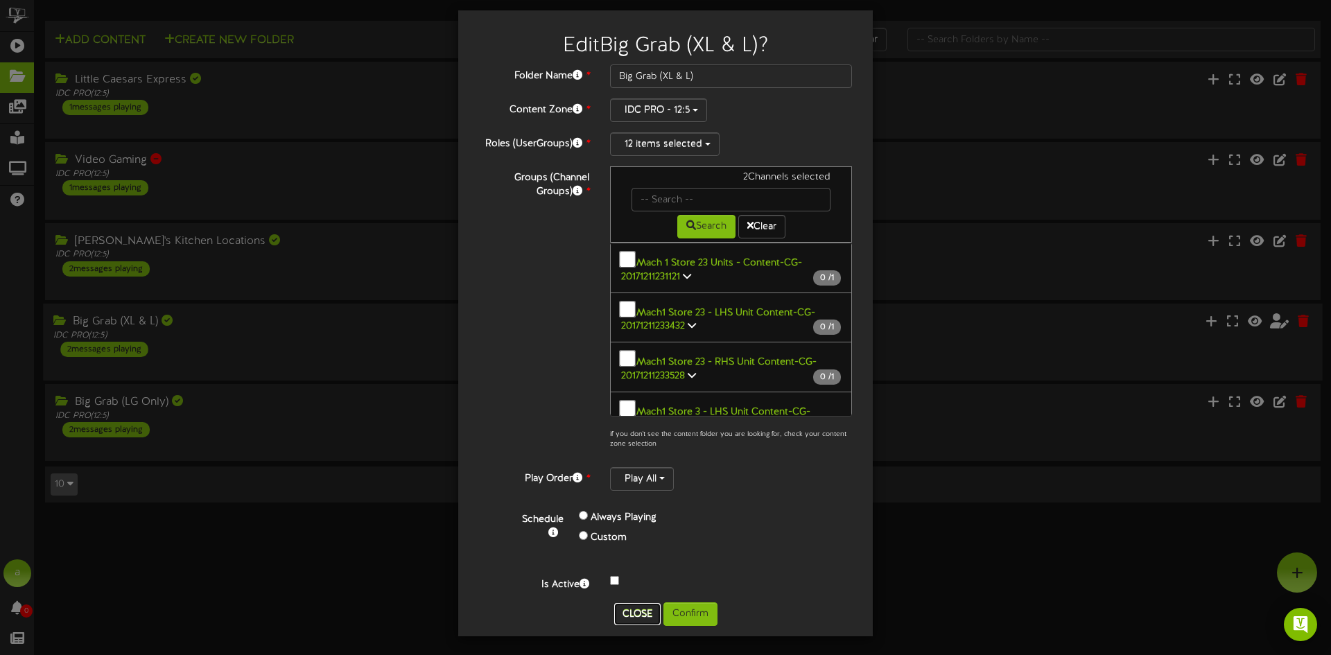
click at [636, 607] on button "Close" at bounding box center [637, 614] width 46 height 22
